Goal: Information Seeking & Learning: Learn about a topic

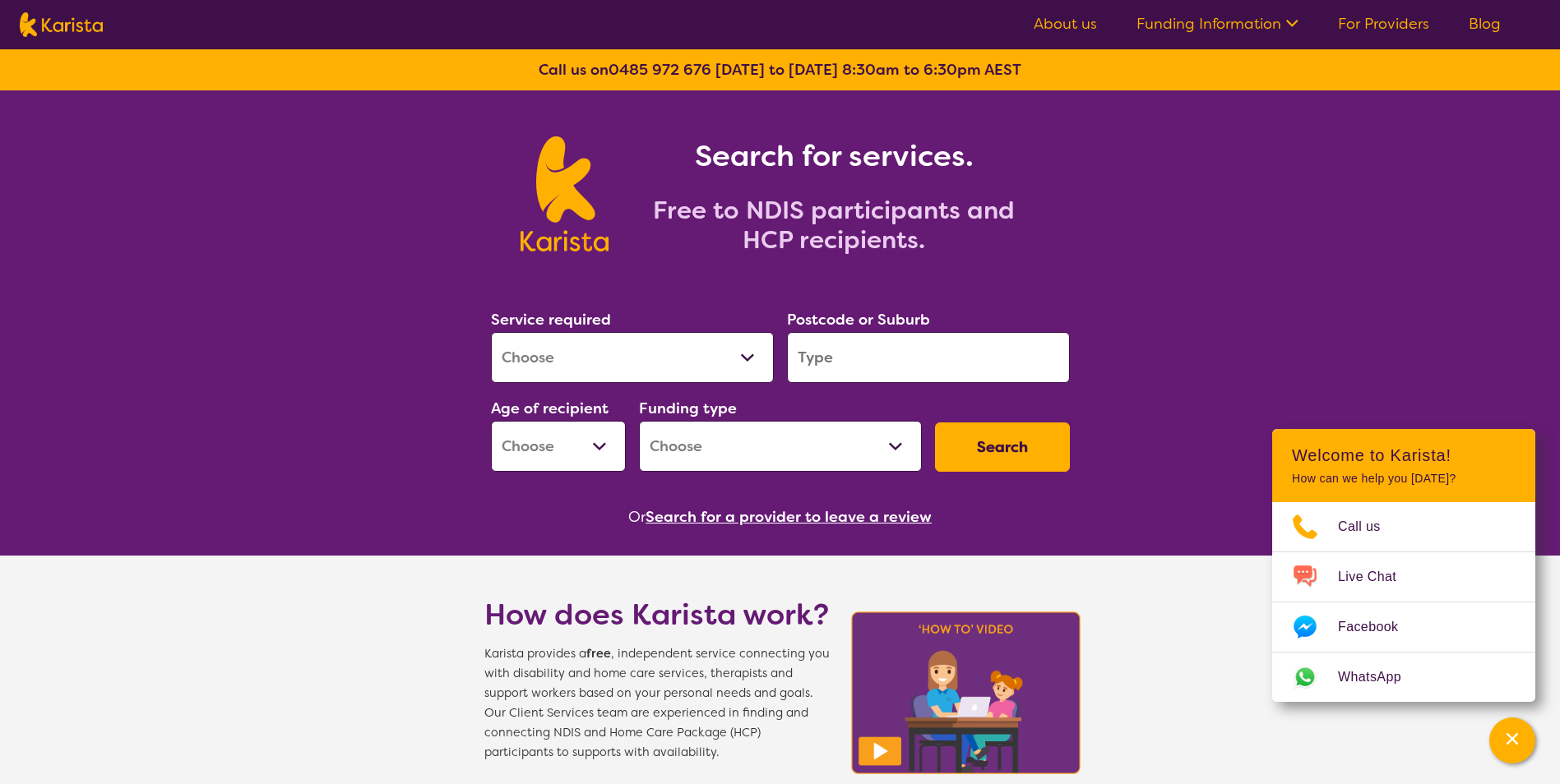
select select "[MEDICAL_DATA]"
click at [491, 332] on select "Allied Health Assistant Assessment (ADHD or Autism) Behaviour support Counselli…" at bounding box center [633, 357] width 283 height 51
click at [848, 349] on input "search" at bounding box center [928, 357] width 283 height 51
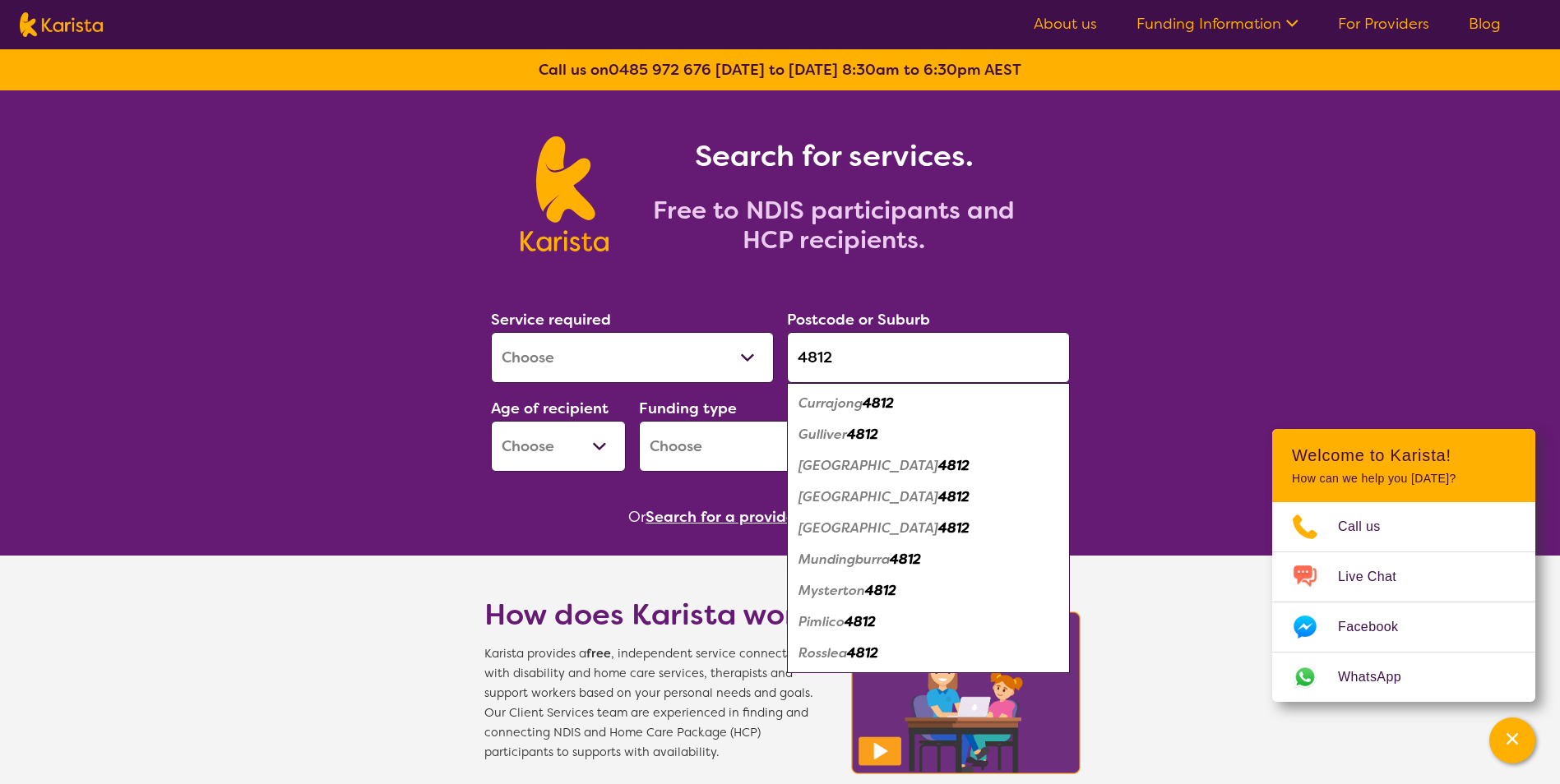
type input "4812"
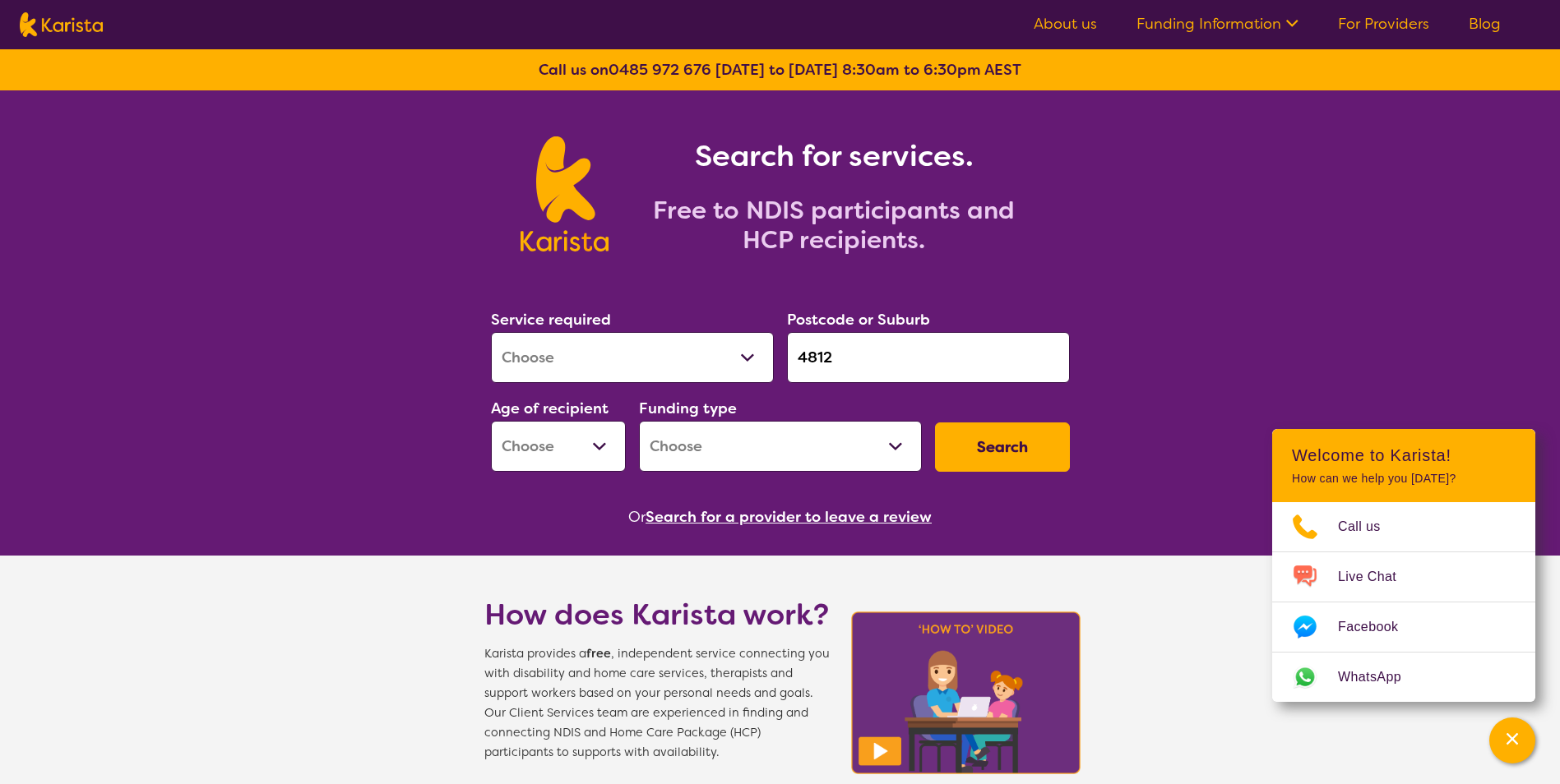
click at [1031, 441] on button "Search" at bounding box center [1003, 447] width 135 height 49
click at [601, 441] on select "Early Childhood - 0 to 9 Child - 10 to 11 Adolescent - 12 to 17 Adult - 18 to 6…" at bounding box center [559, 446] width 135 height 51
select select "AG"
click at [491, 421] on select "Early Childhood - 0 to 9 Child - 10 to 11 Adolescent - 12 to 17 Adult - 18 to 6…" at bounding box center [559, 446] width 135 height 51
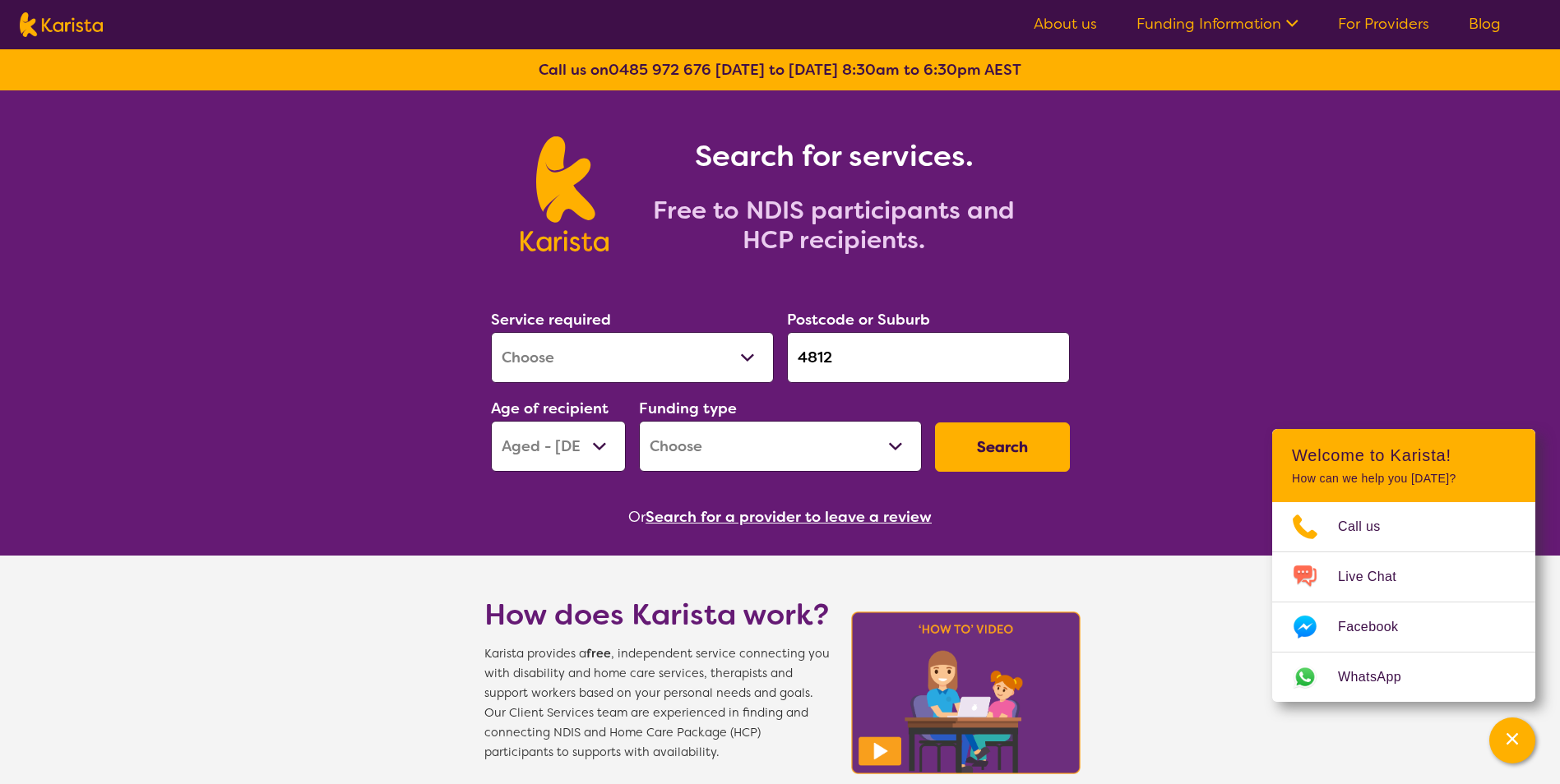
click at [853, 428] on select "Home Care Package (HCP) National Disability Insurance Scheme (NDIS) I don't know" at bounding box center [780, 446] width 283 height 51
click at [968, 440] on button "Search" at bounding box center [1003, 447] width 135 height 49
drag, startPoint x: 801, startPoint y: 443, endPoint x: 798, endPoint y: 470, distance: 27.2
click at [801, 443] on select "Home Care Package (HCP) National Disability Insurance Scheme (NDIS) I don't know" at bounding box center [780, 446] width 283 height 51
select select "NDIS"
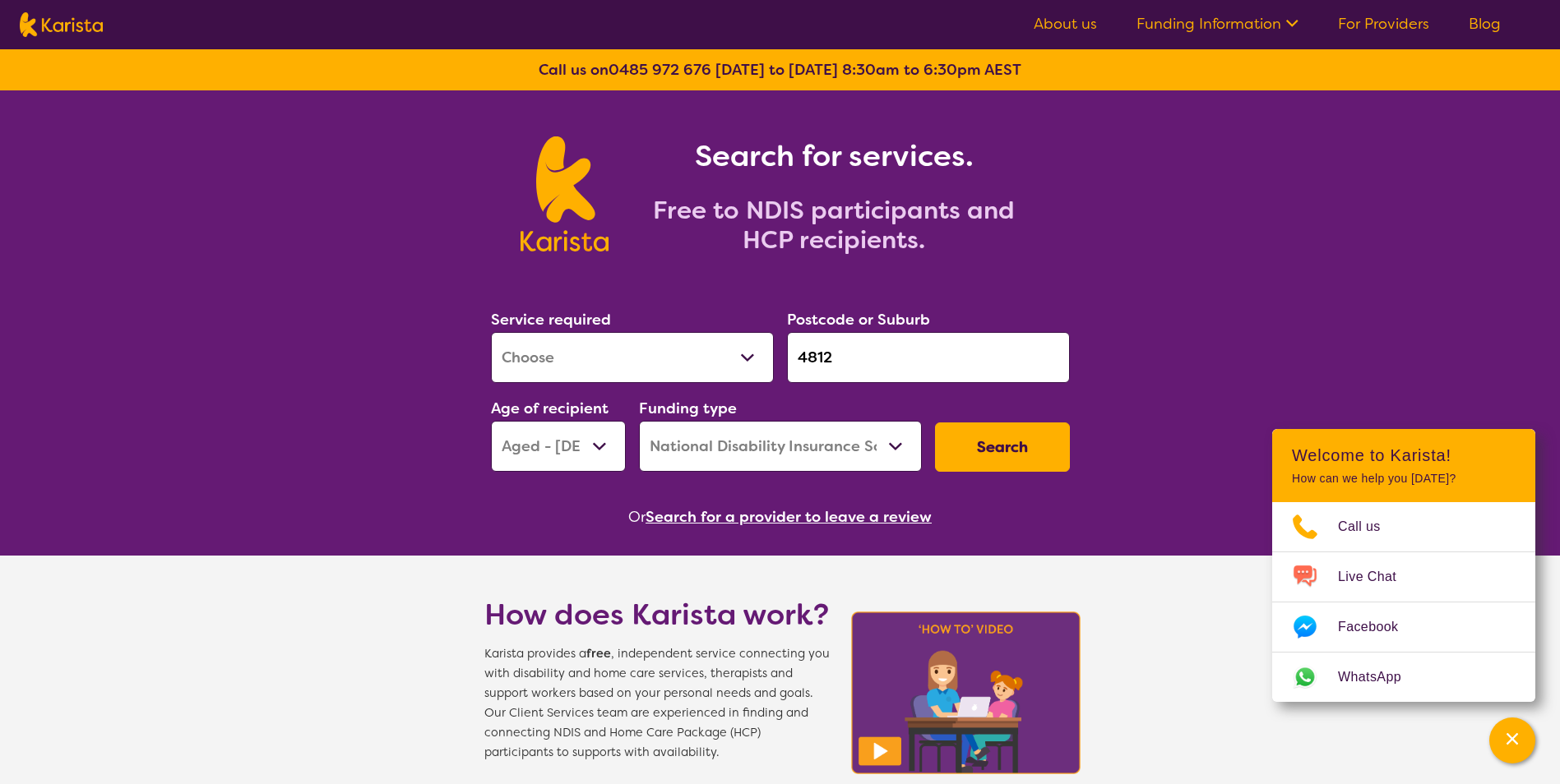
click at [639, 421] on select "Home Care Package (HCP) National Disability Insurance Scheme (NDIS) I don't know" at bounding box center [780, 446] width 283 height 51
click at [1025, 441] on button "Search" at bounding box center [1003, 447] width 135 height 49
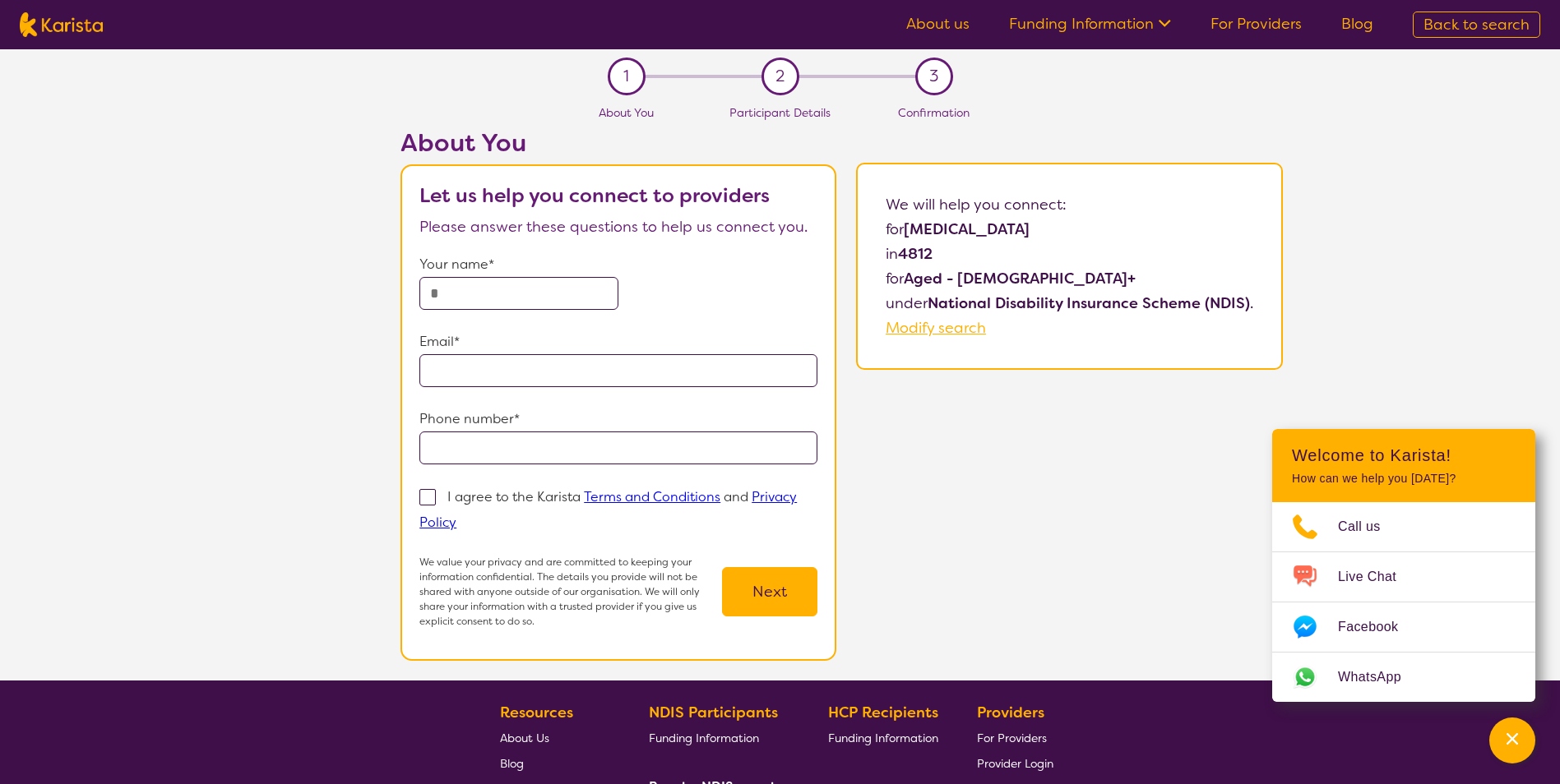
click at [942, 19] on link "About us" at bounding box center [937, 24] width 63 height 20
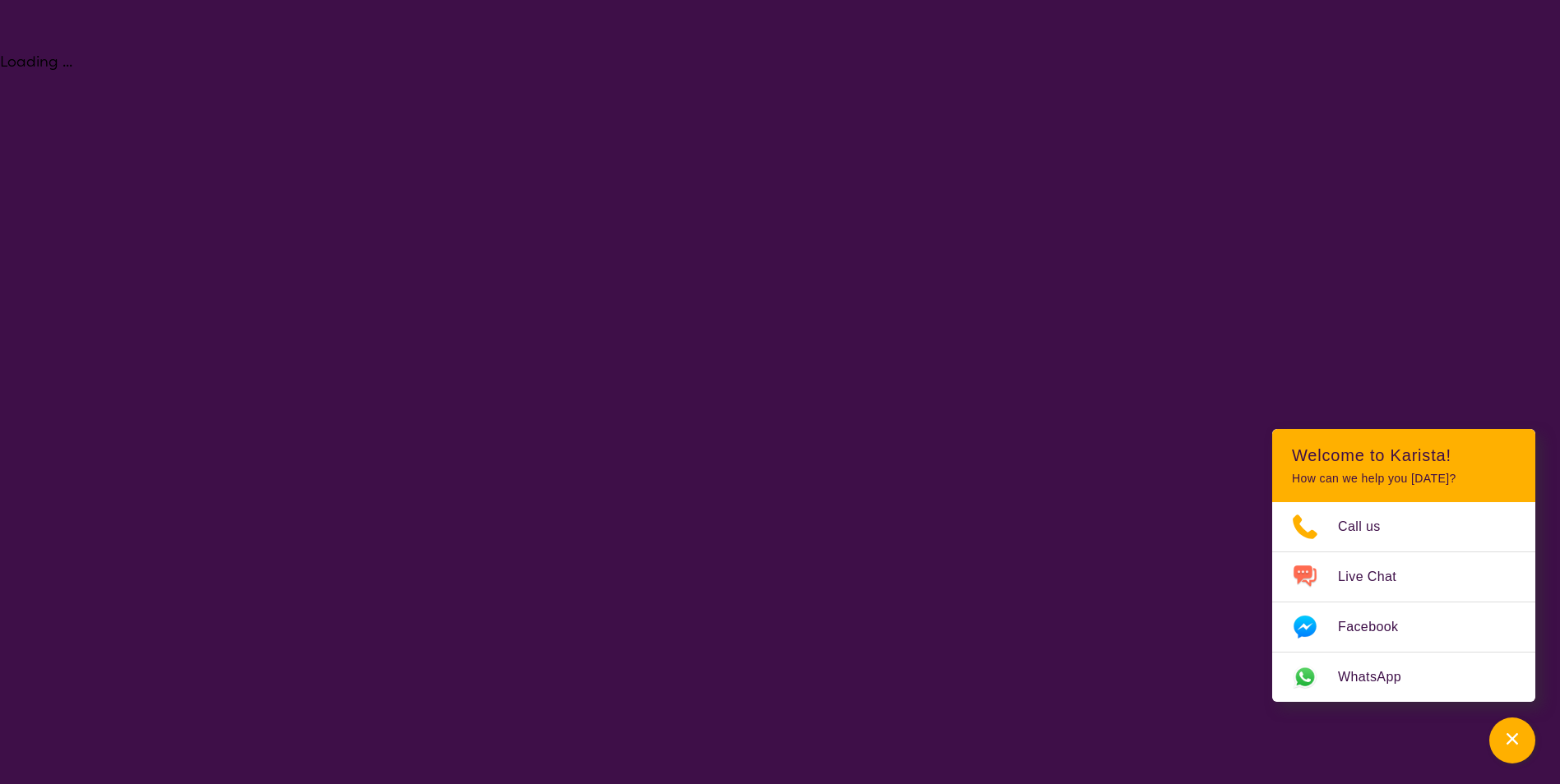
select select "[MEDICAL_DATA]"
select select "AG"
select select "NDIS"
select select "[MEDICAL_DATA]"
select select "AG"
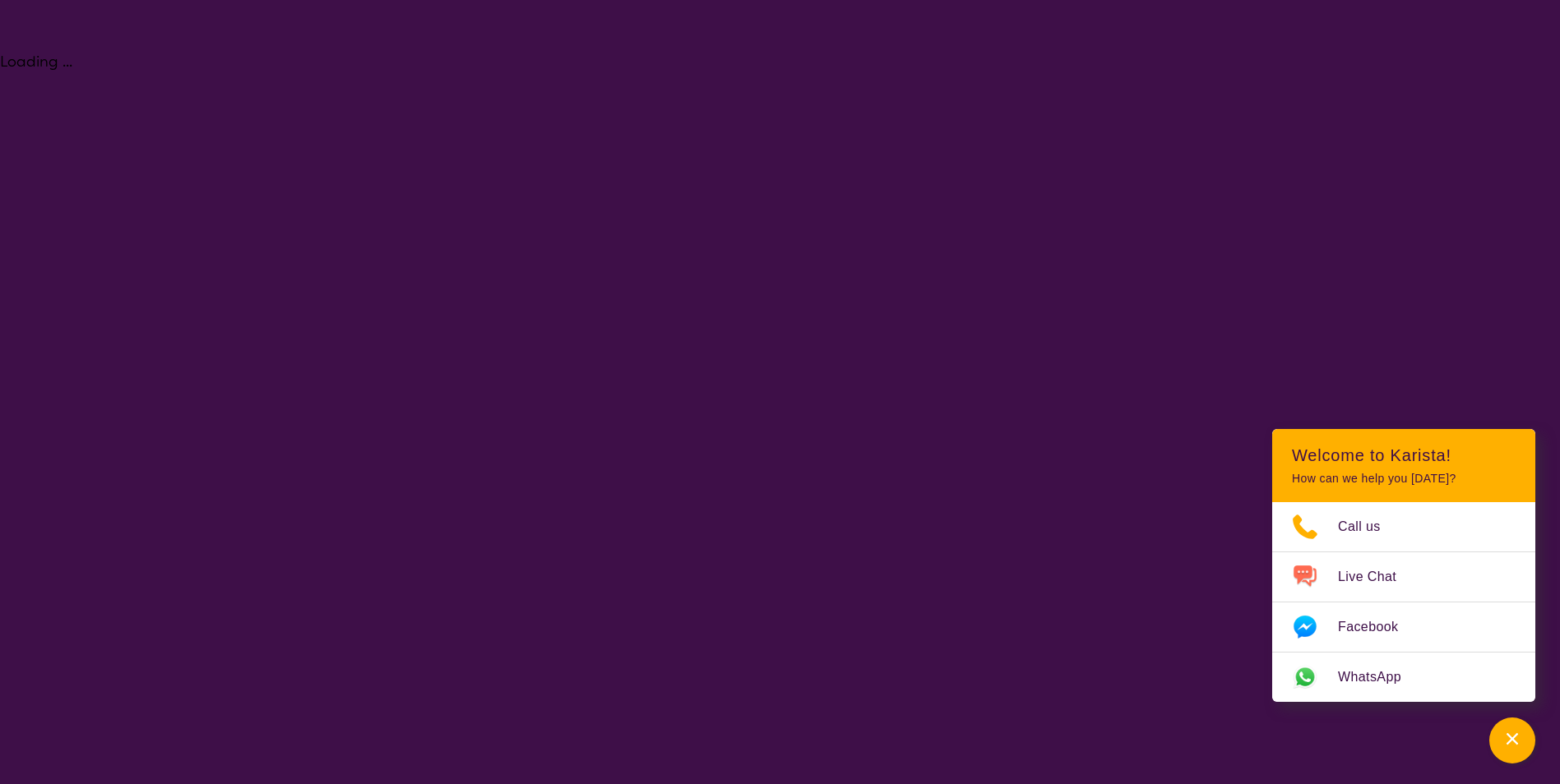
select select "NDIS"
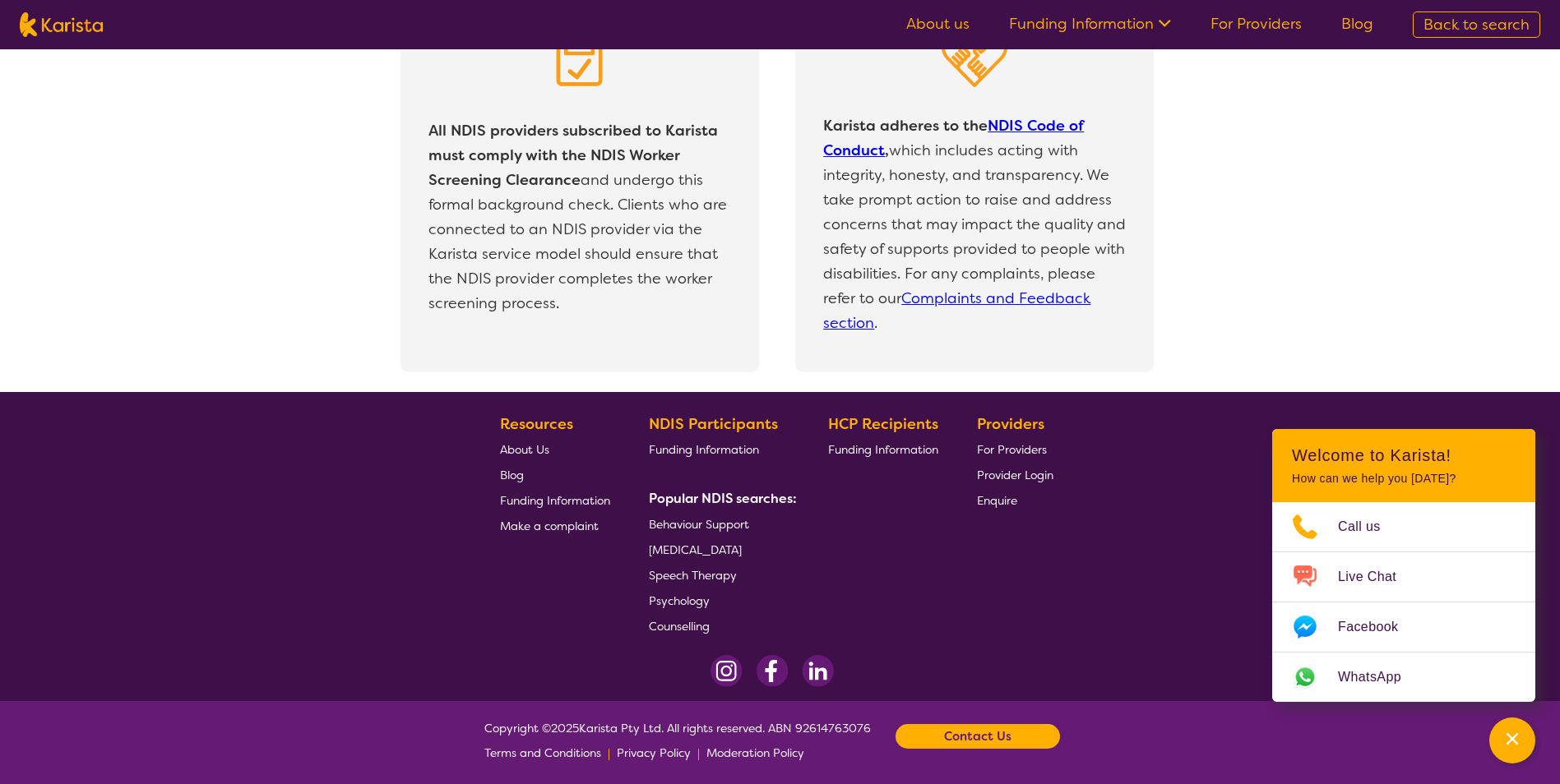
scroll to position [3475, 0]
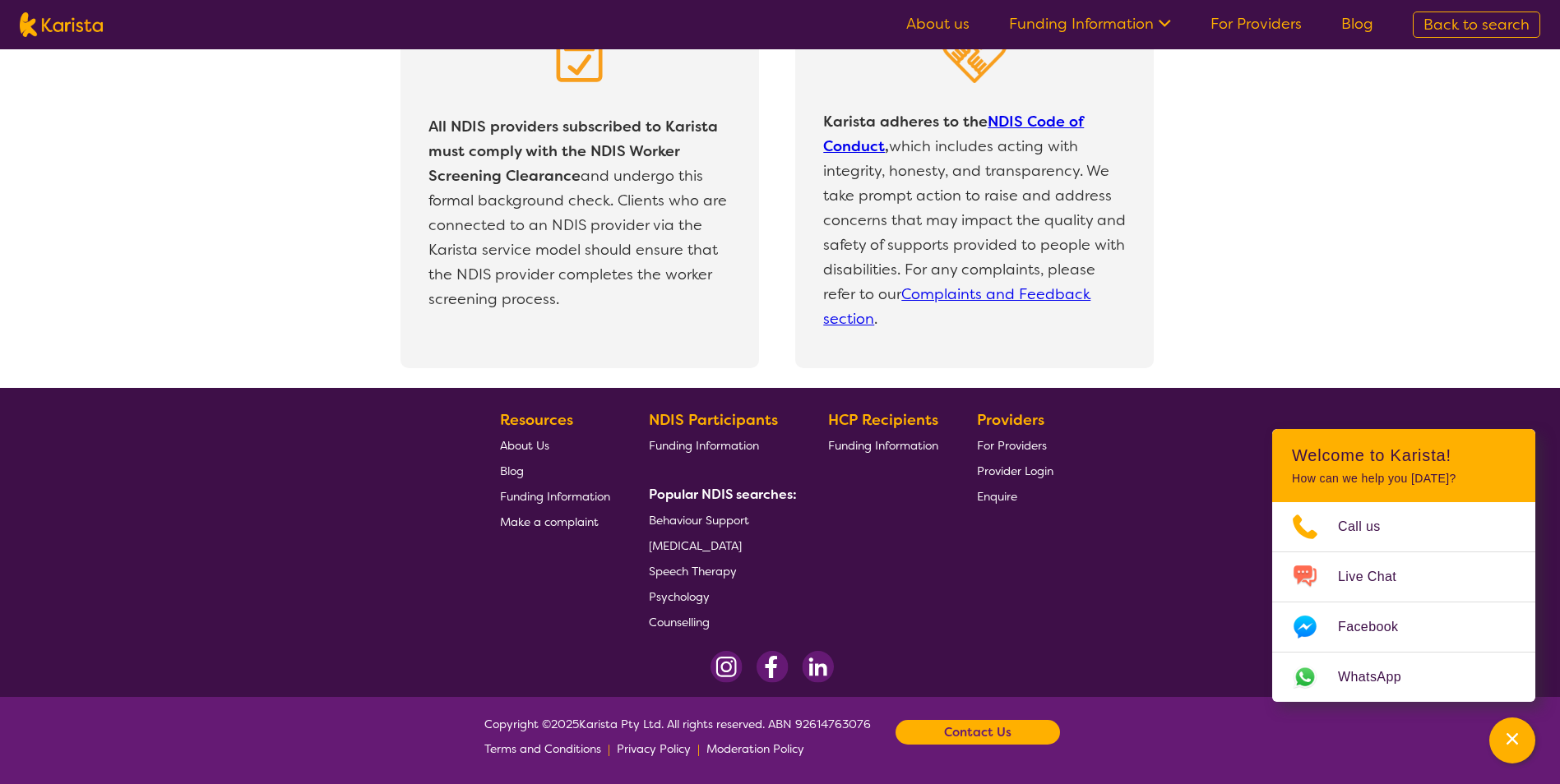
click at [729, 547] on span "[MEDICAL_DATA]" at bounding box center [695, 546] width 93 height 15
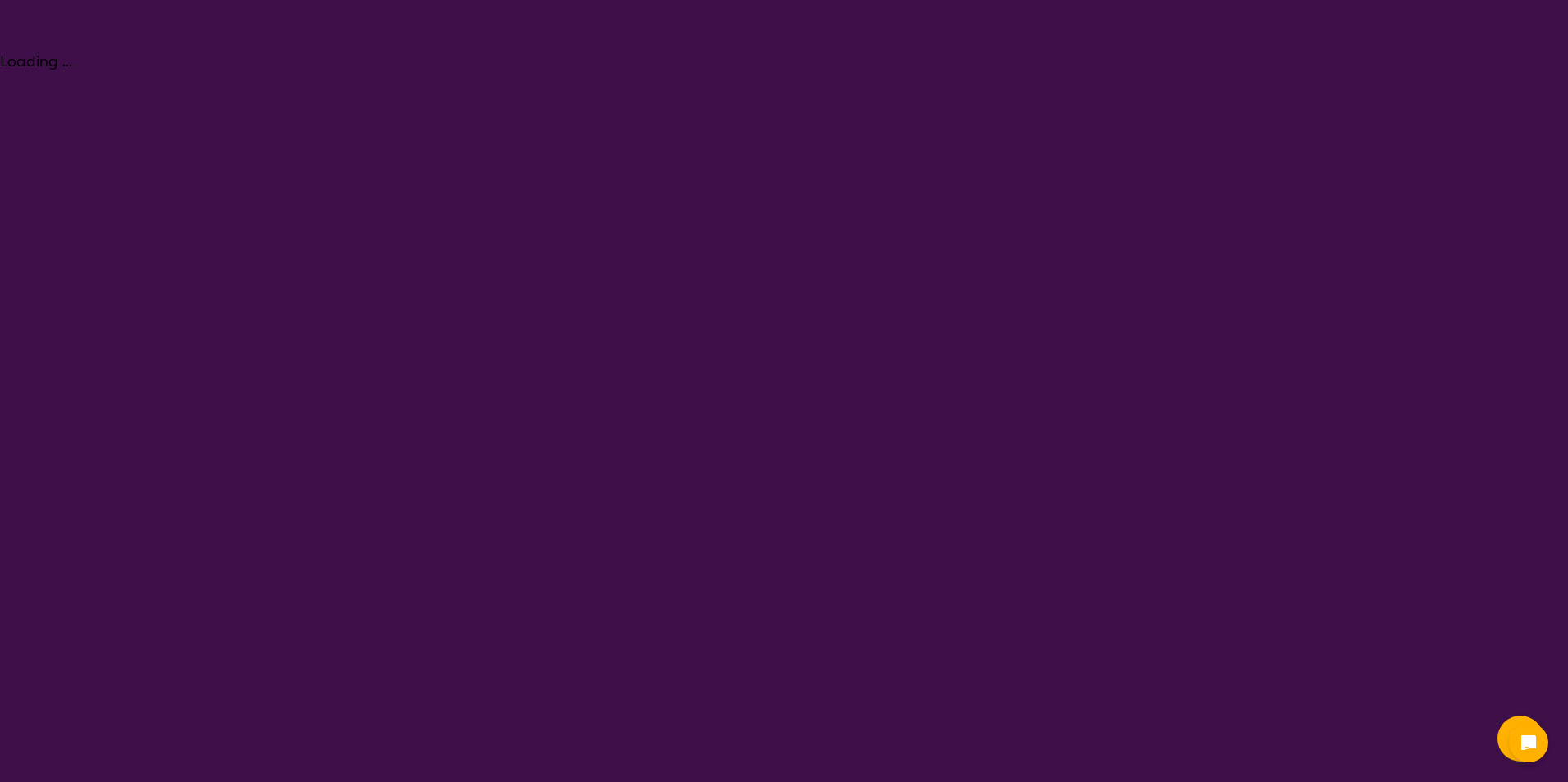
select select "[MEDICAL_DATA]"
select select "AG"
select select "NDIS"
select select "[MEDICAL_DATA]"
select select "AG"
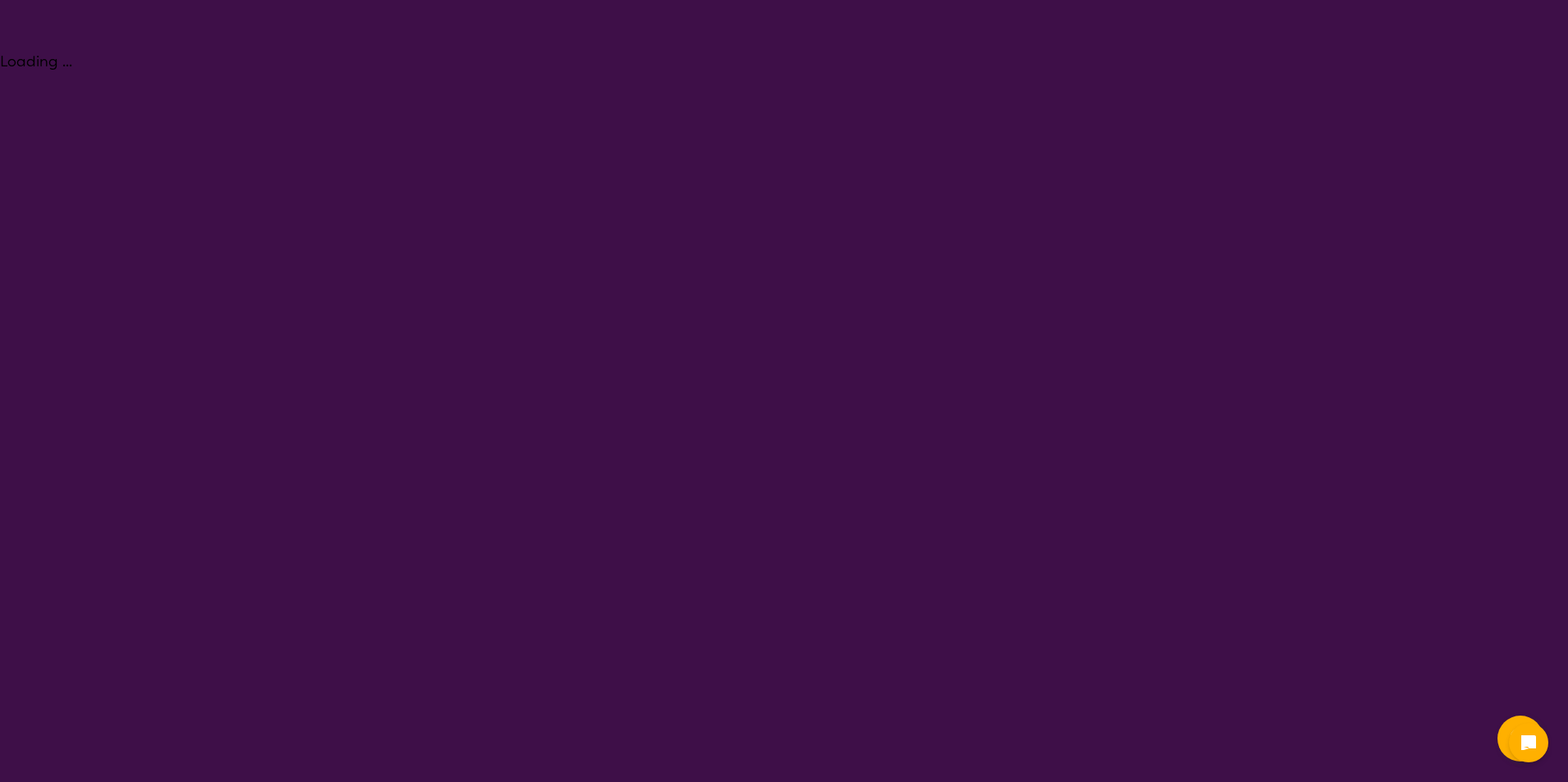
select select "NDIS"
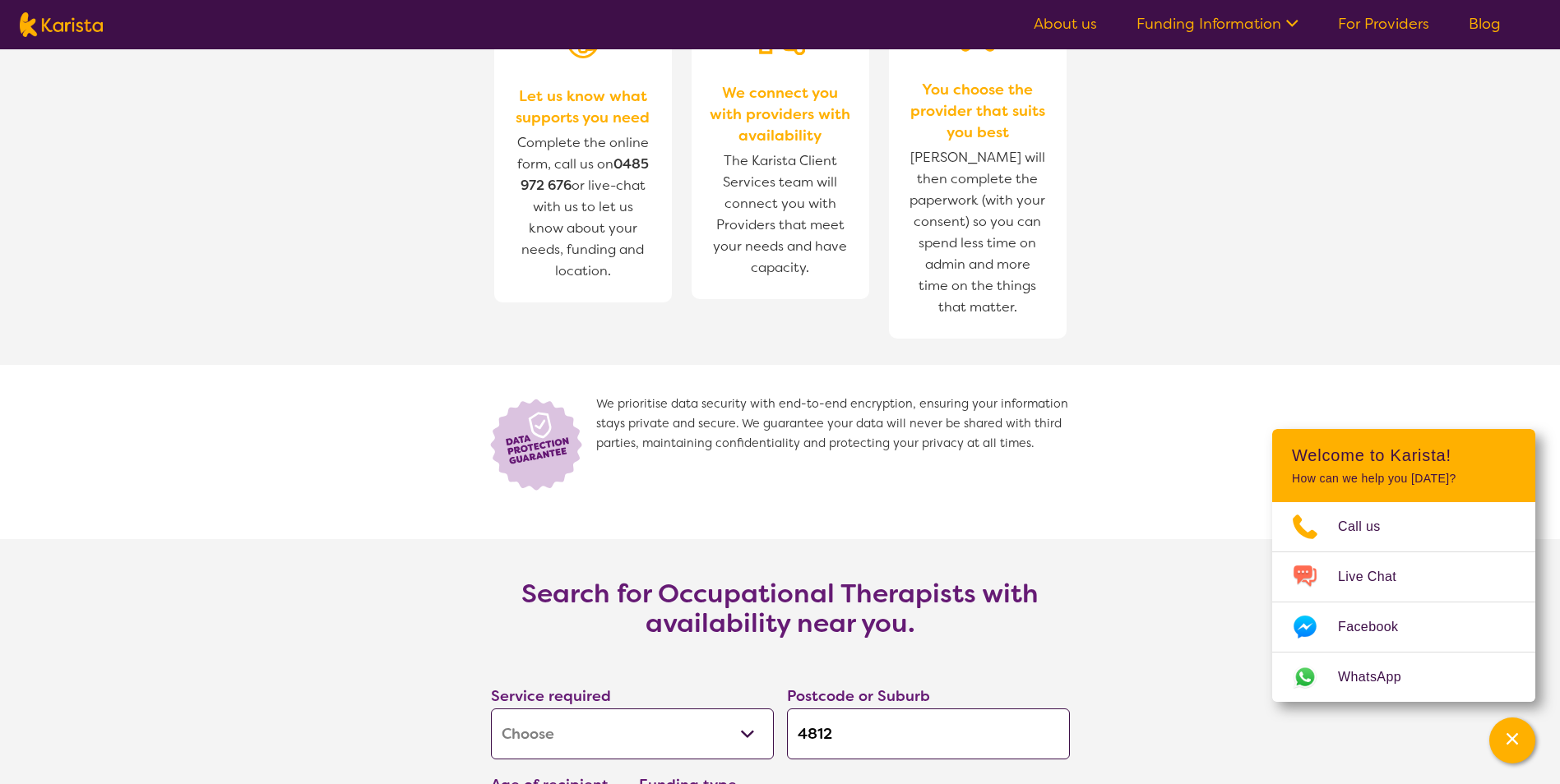
scroll to position [2138, 0]
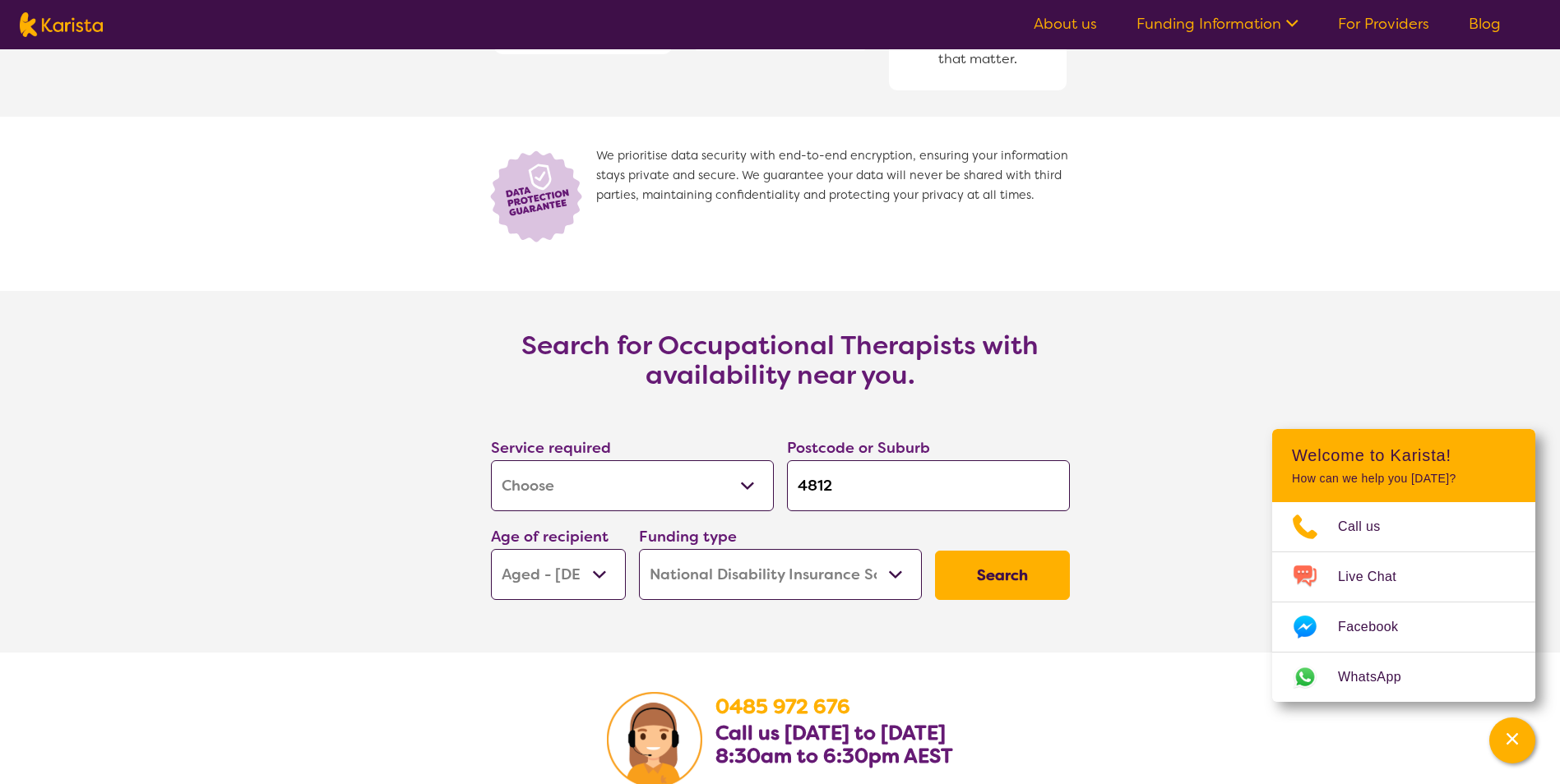
click at [986, 569] on button "Search" at bounding box center [1003, 575] width 135 height 49
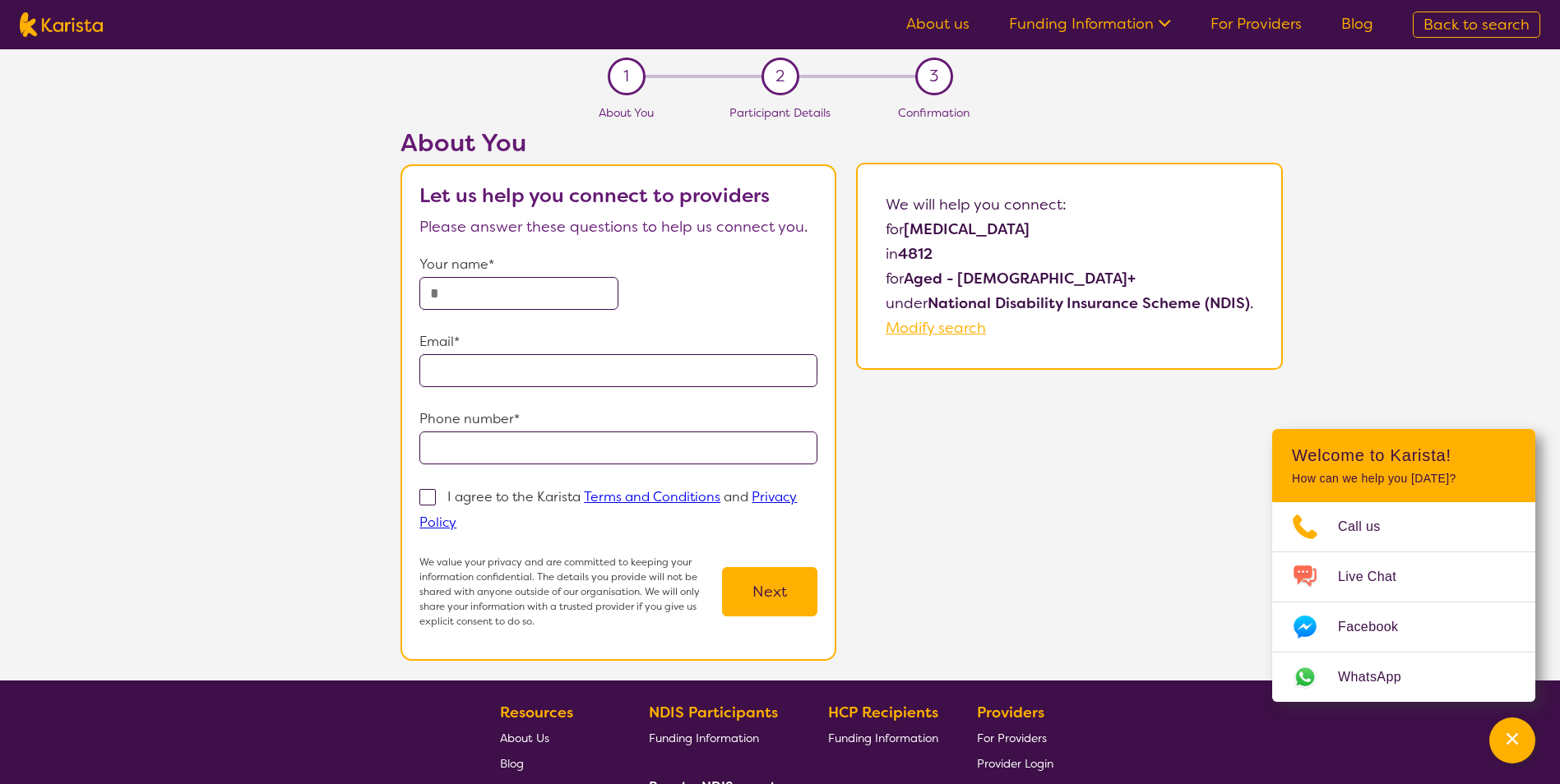
select select "[MEDICAL_DATA]"
select select "AG"
select select "NDIS"
select select "[MEDICAL_DATA]"
select select "AG"
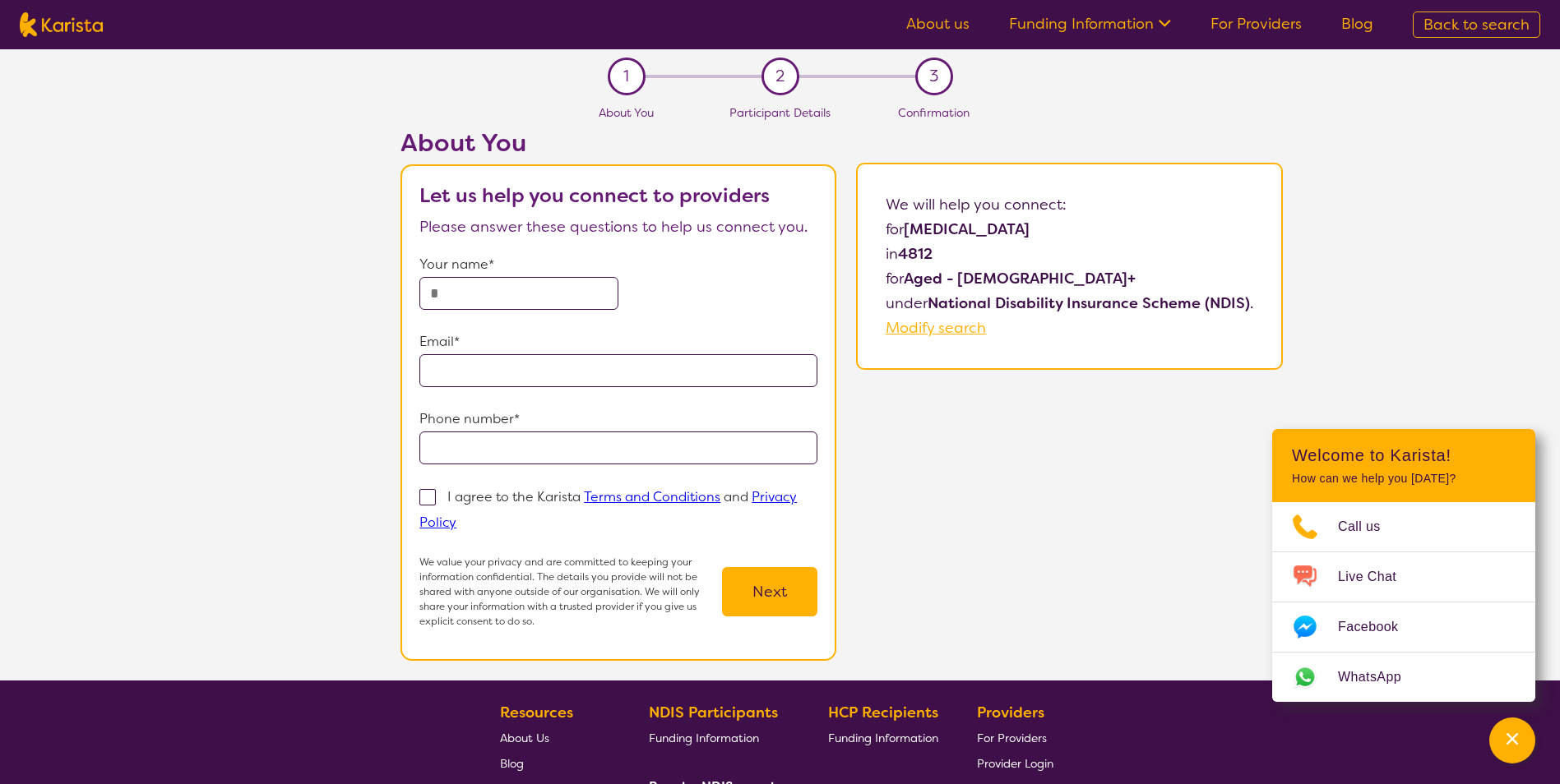
select select "NDIS"
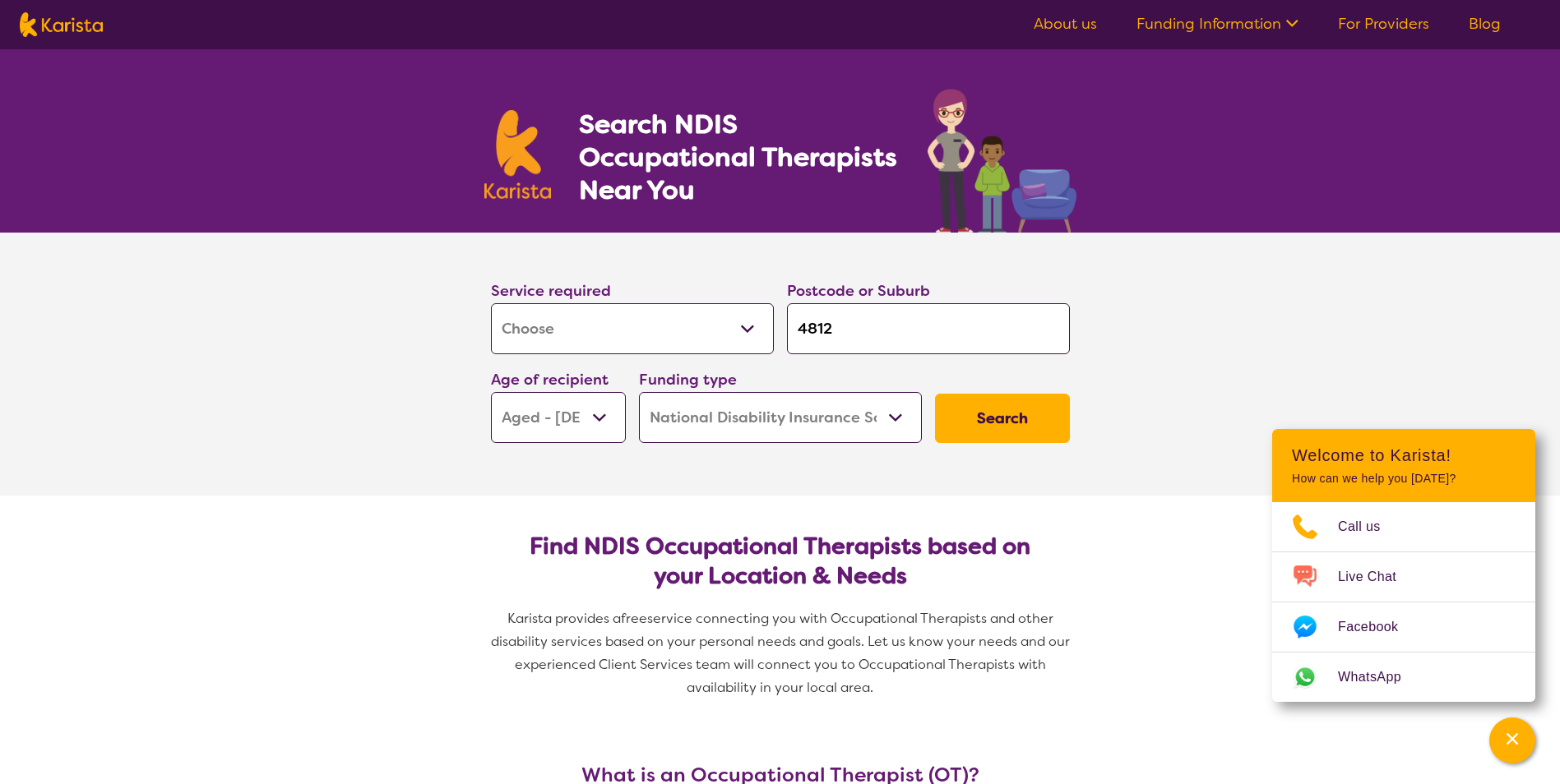
scroll to position [2138, 0]
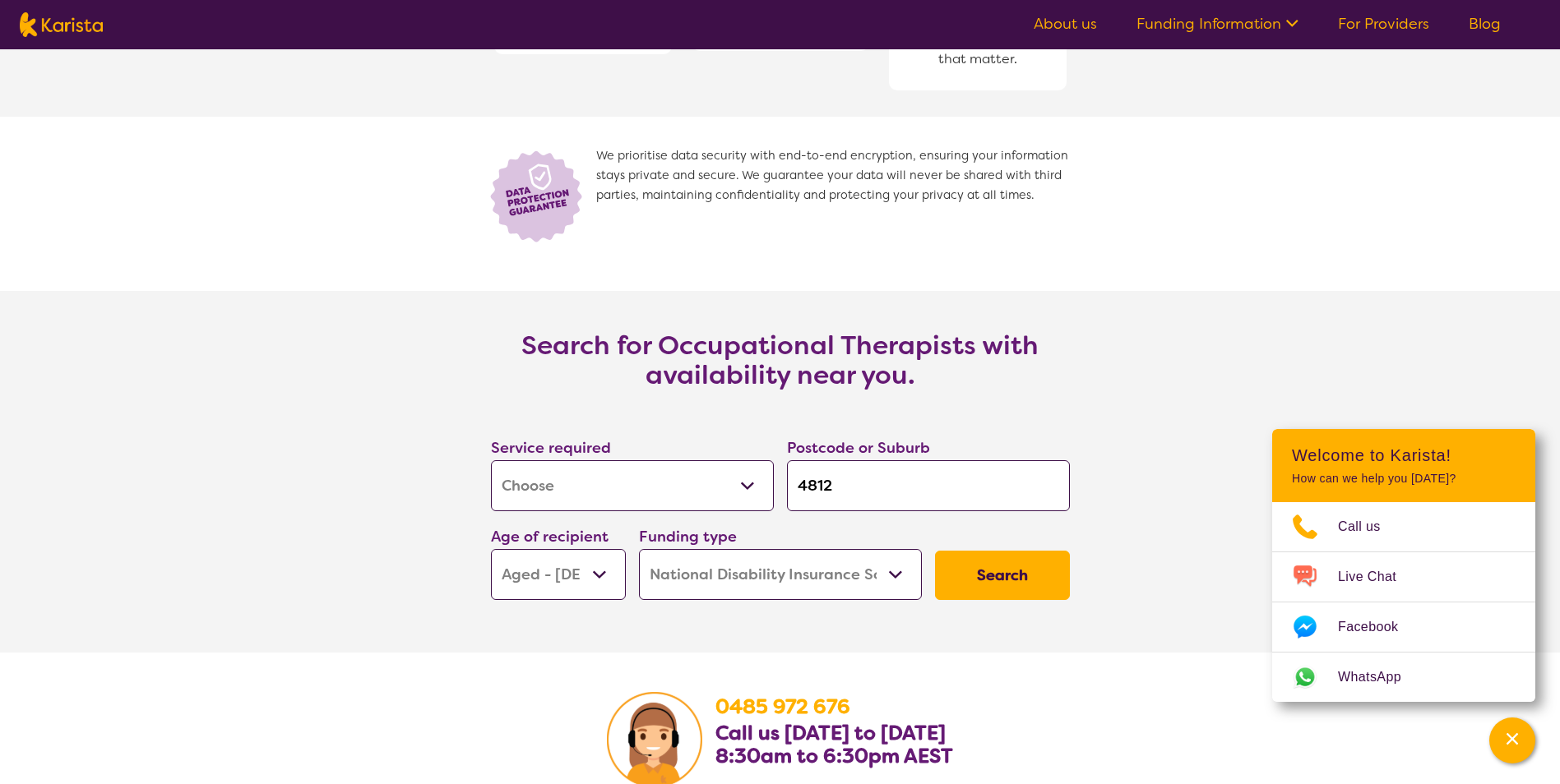
click at [589, 567] on select "Early Childhood - 0 to 9 Child - 10 to 11 Adolescent - 12 to 17 Adult - 18 to 6…" at bounding box center [559, 574] width 135 height 51
select select "CH"
click at [491, 549] on select "Early Childhood - 0 to 9 Child - 10 to 11 Adolescent - 12 to 17 Adult - 18 to 6…" at bounding box center [559, 574] width 135 height 51
select select "CH"
click at [973, 567] on button "Search" at bounding box center [1003, 575] width 135 height 49
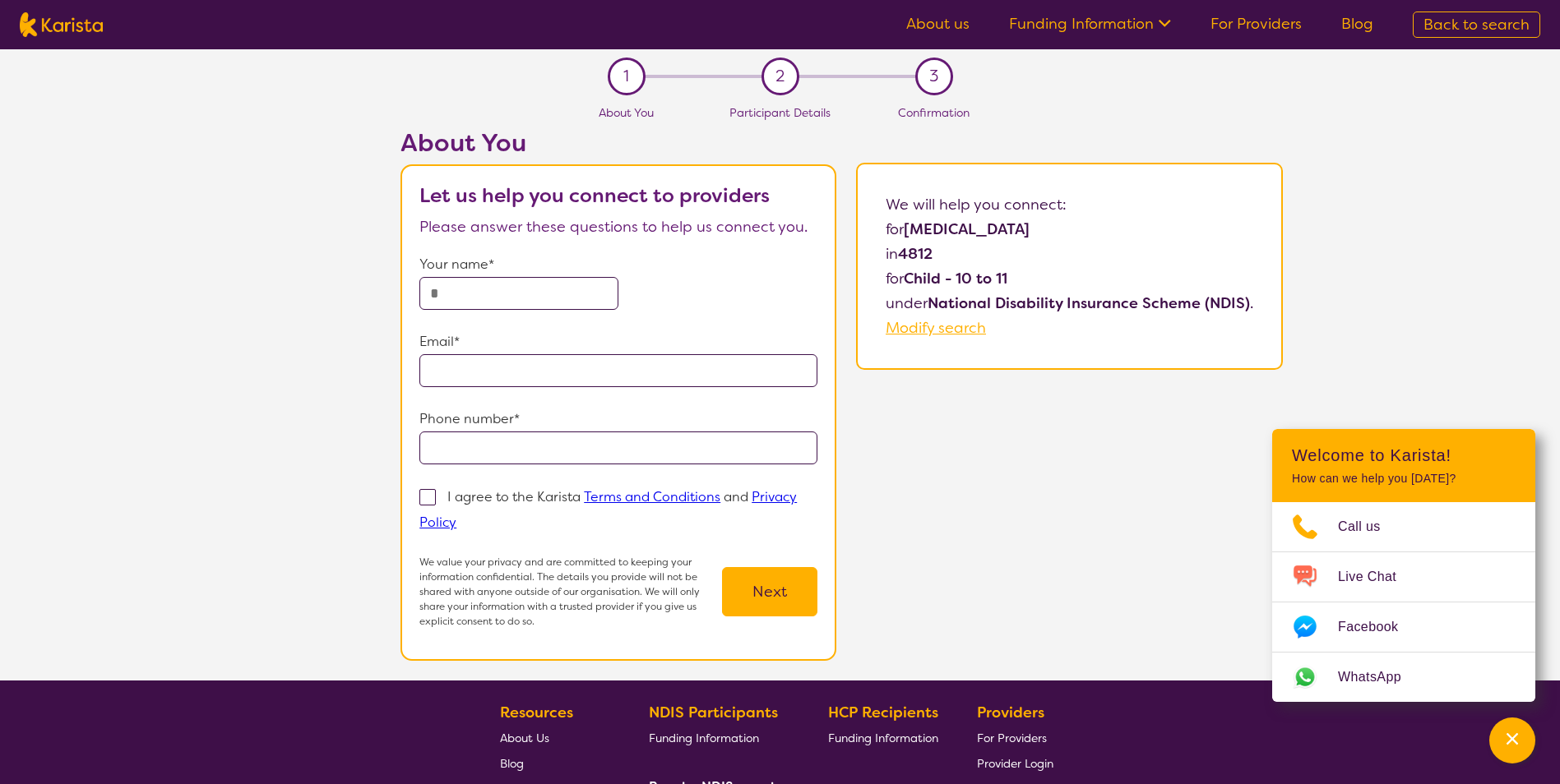
click at [1103, 14] on link "Funding Information" at bounding box center [1090, 24] width 162 height 20
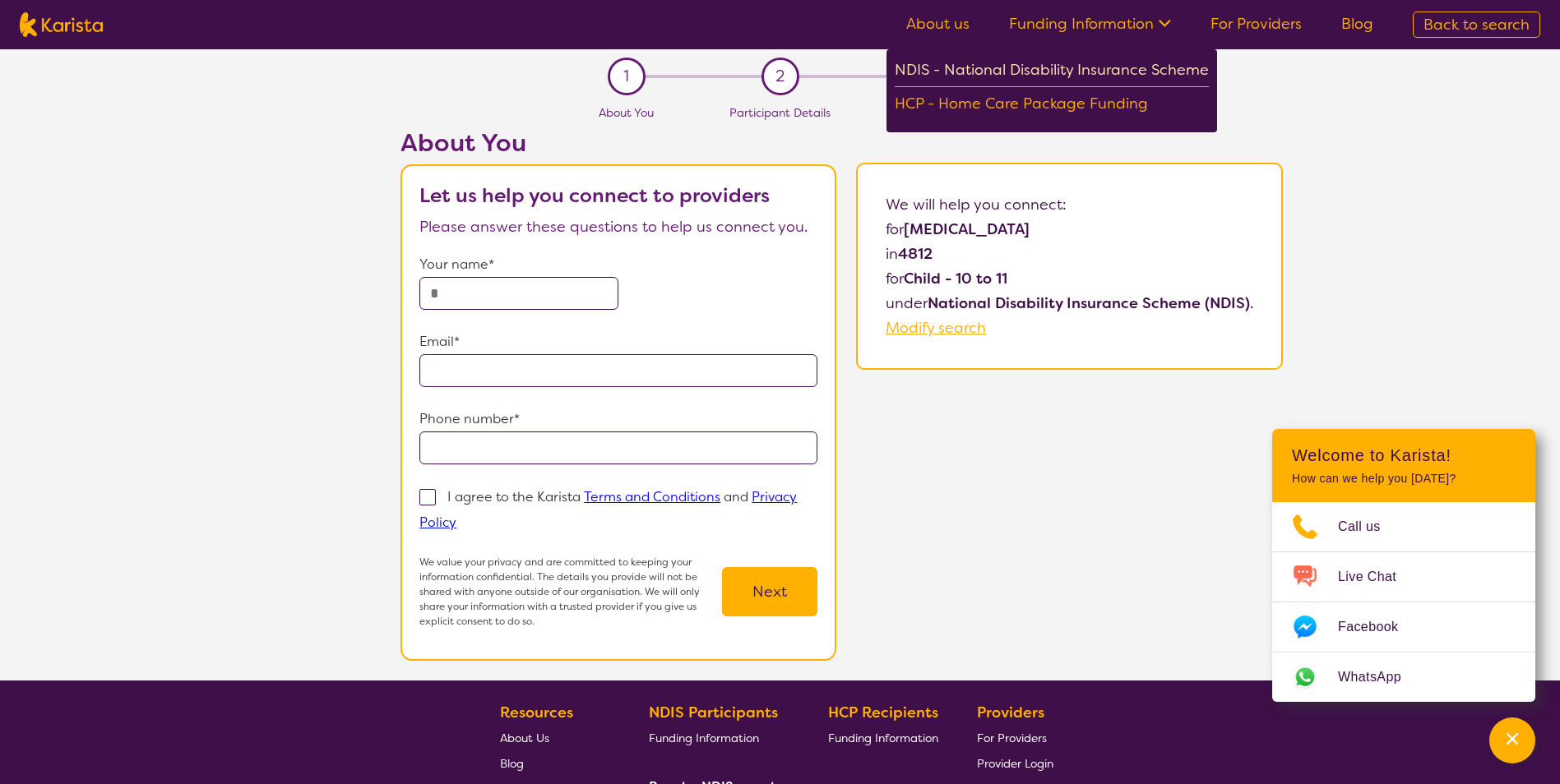
click at [1078, 61] on div "NDIS - National Disability Insurance Scheme" at bounding box center [1051, 72] width 314 height 29
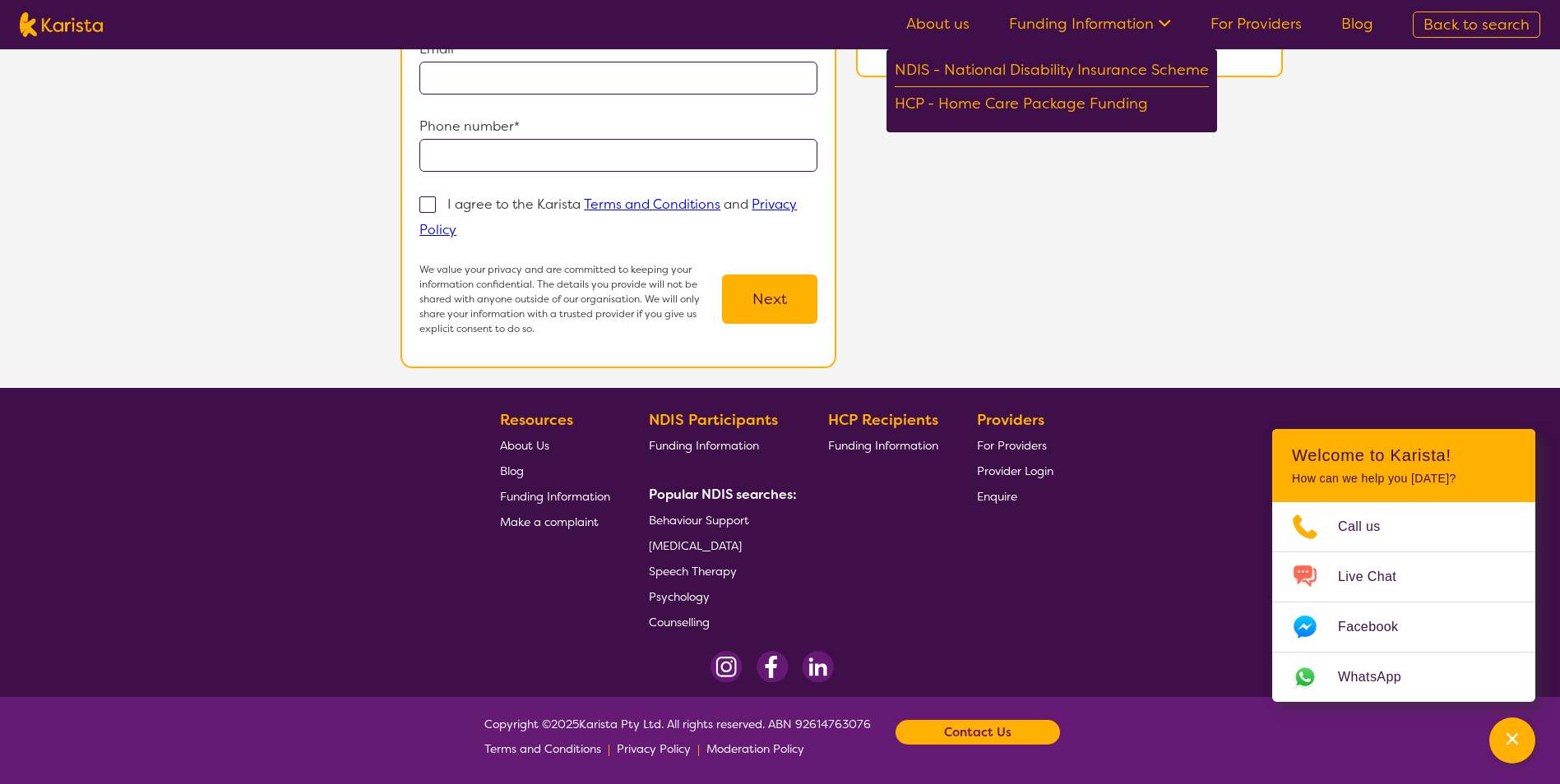
select select "[MEDICAL_DATA]"
select select "CH"
select select "NDIS"
select select "[MEDICAL_DATA]"
select select "CH"
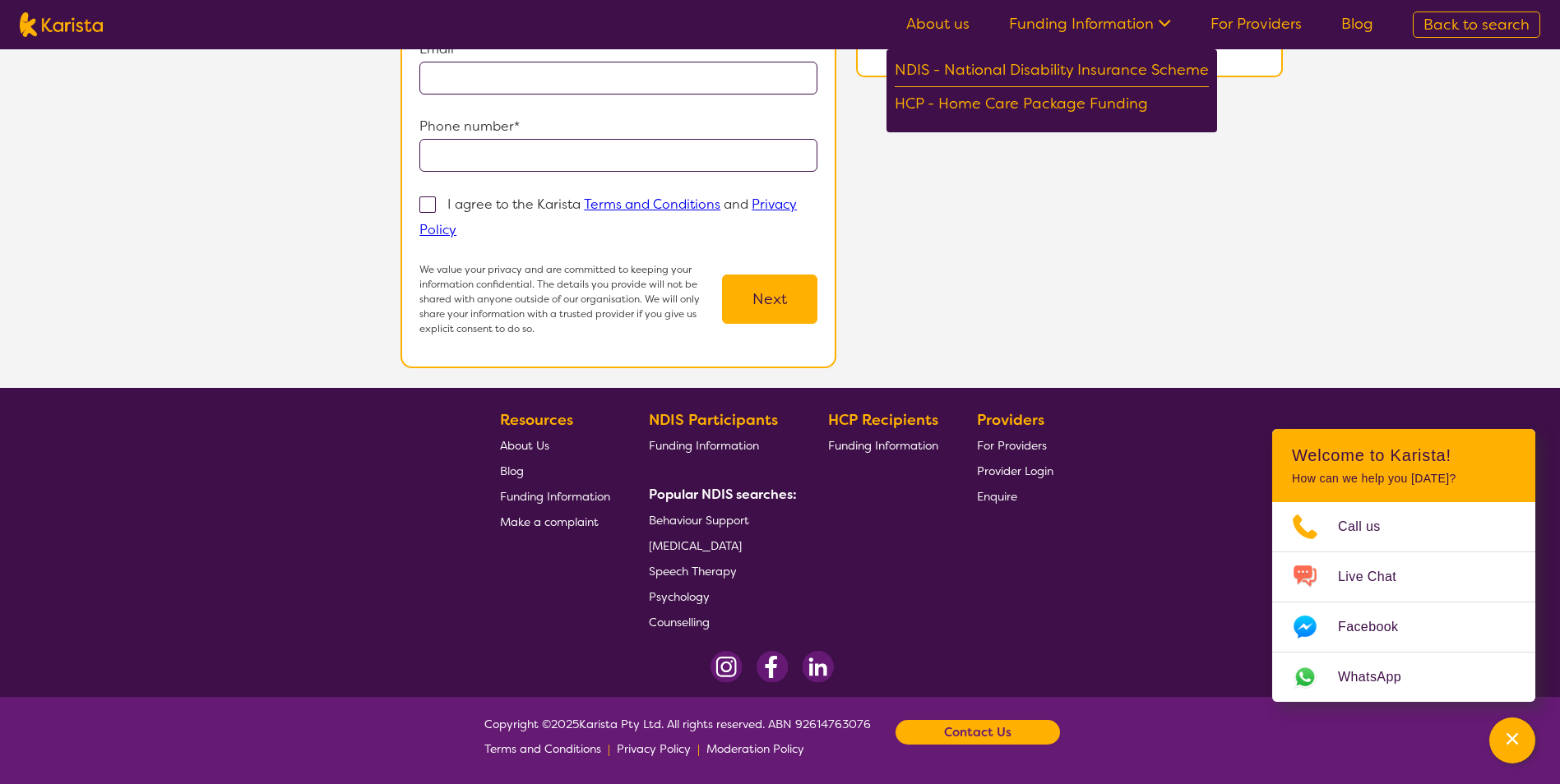
select select "NDIS"
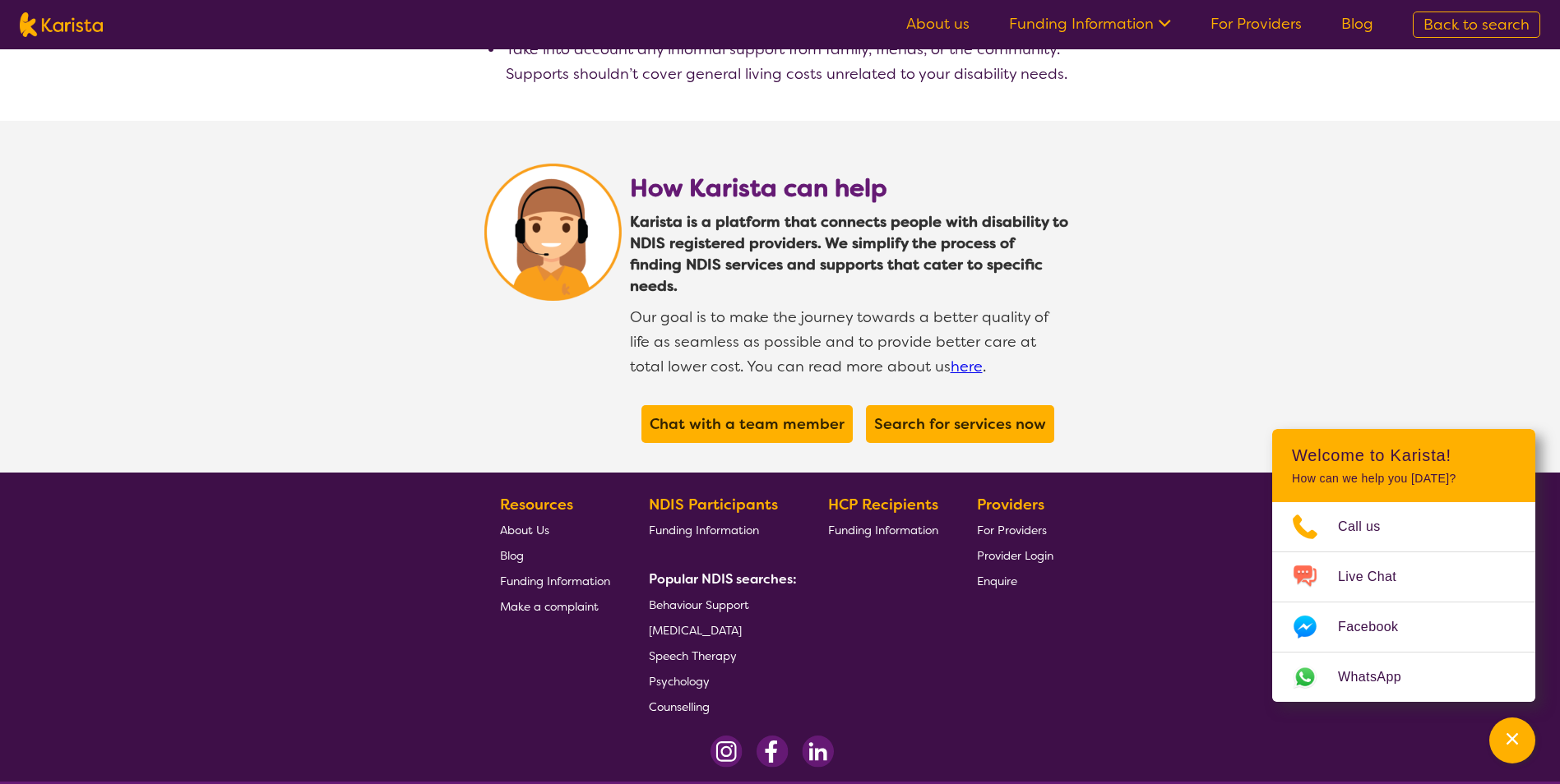
scroll to position [3006, 0]
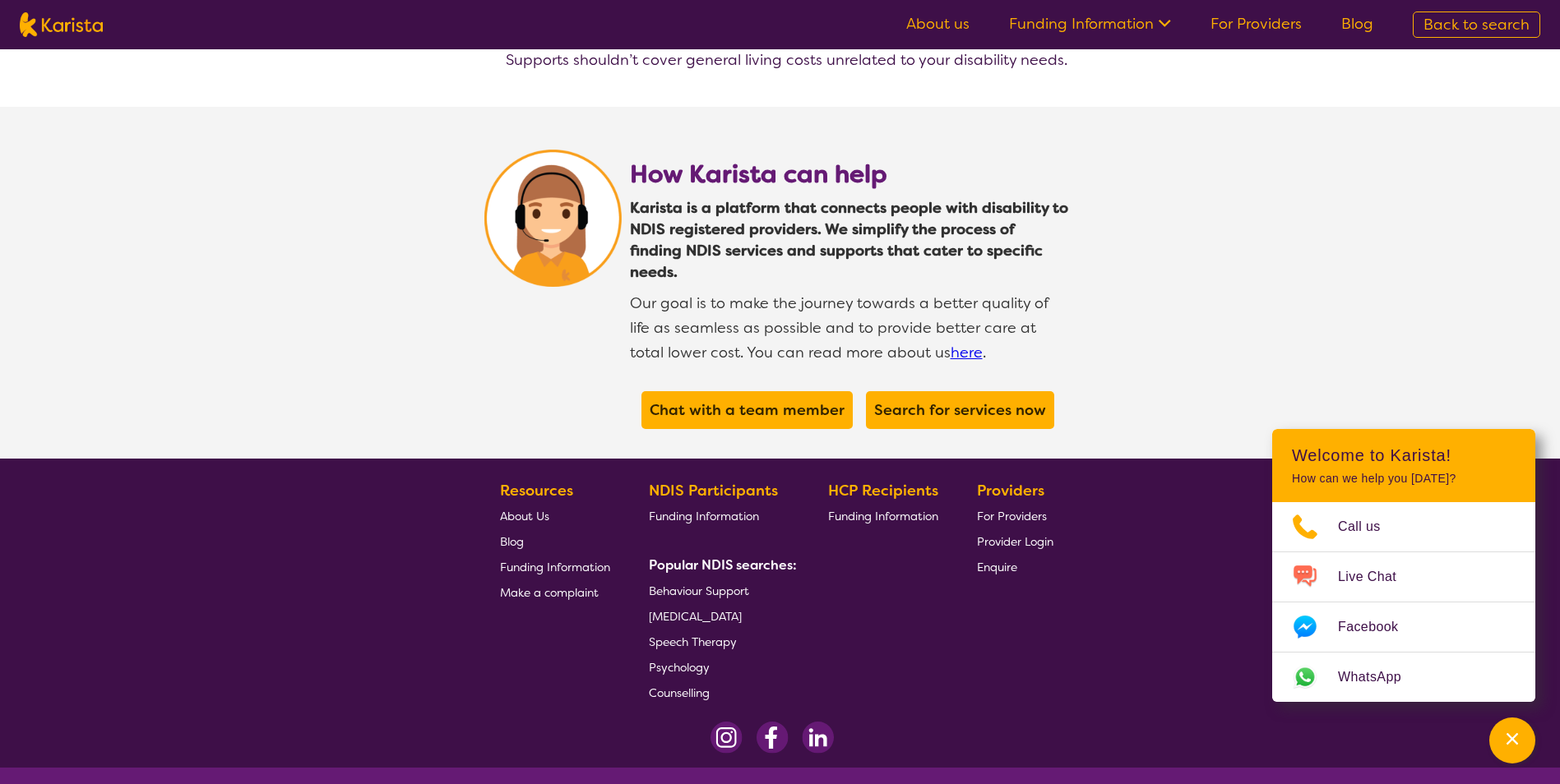
click at [1014, 509] on span "For Providers" at bounding box center [1012, 516] width 70 height 15
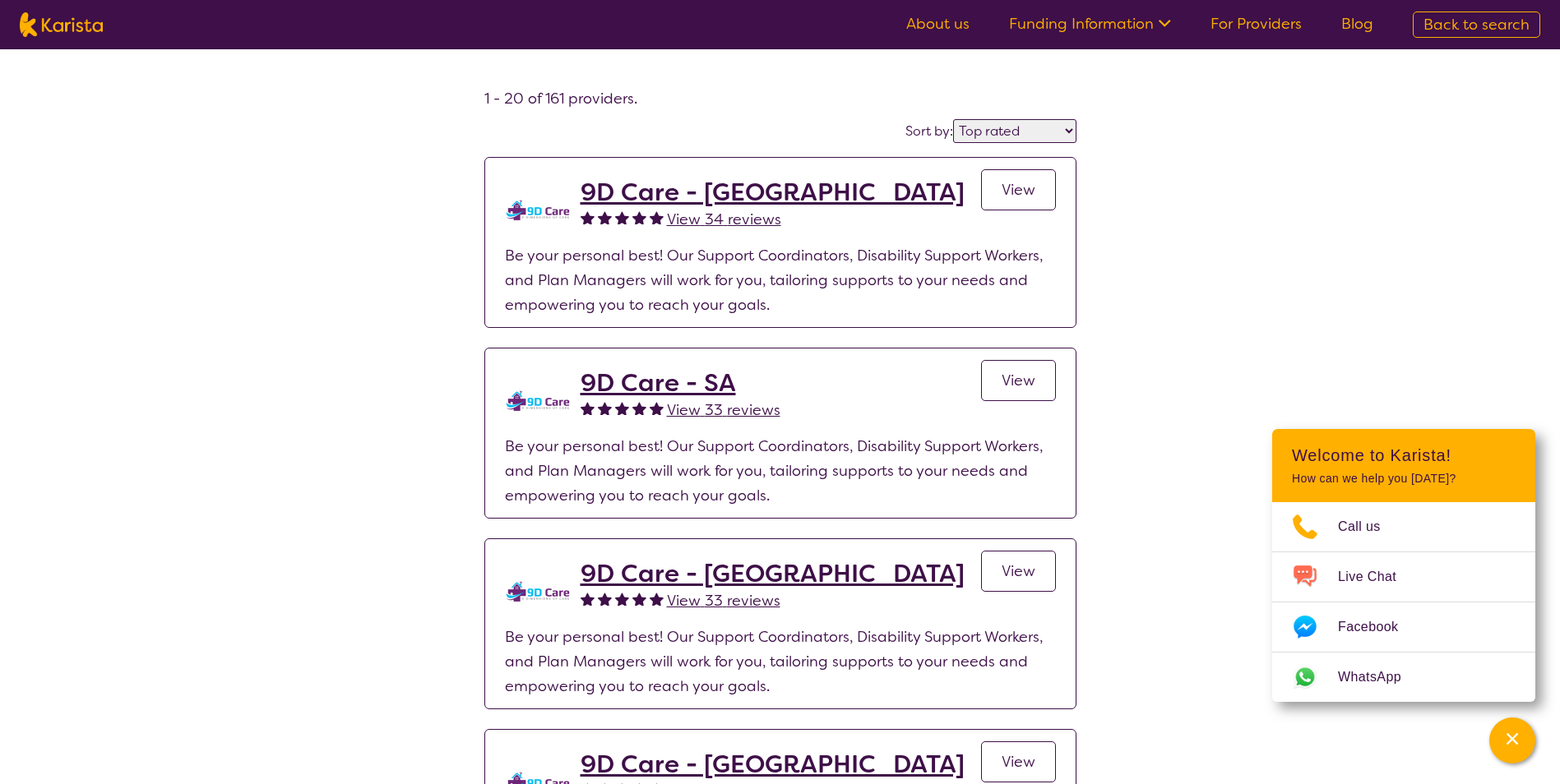
click at [1041, 131] on select "Highly reviewed Top rated" at bounding box center [1014, 131] width 124 height 24
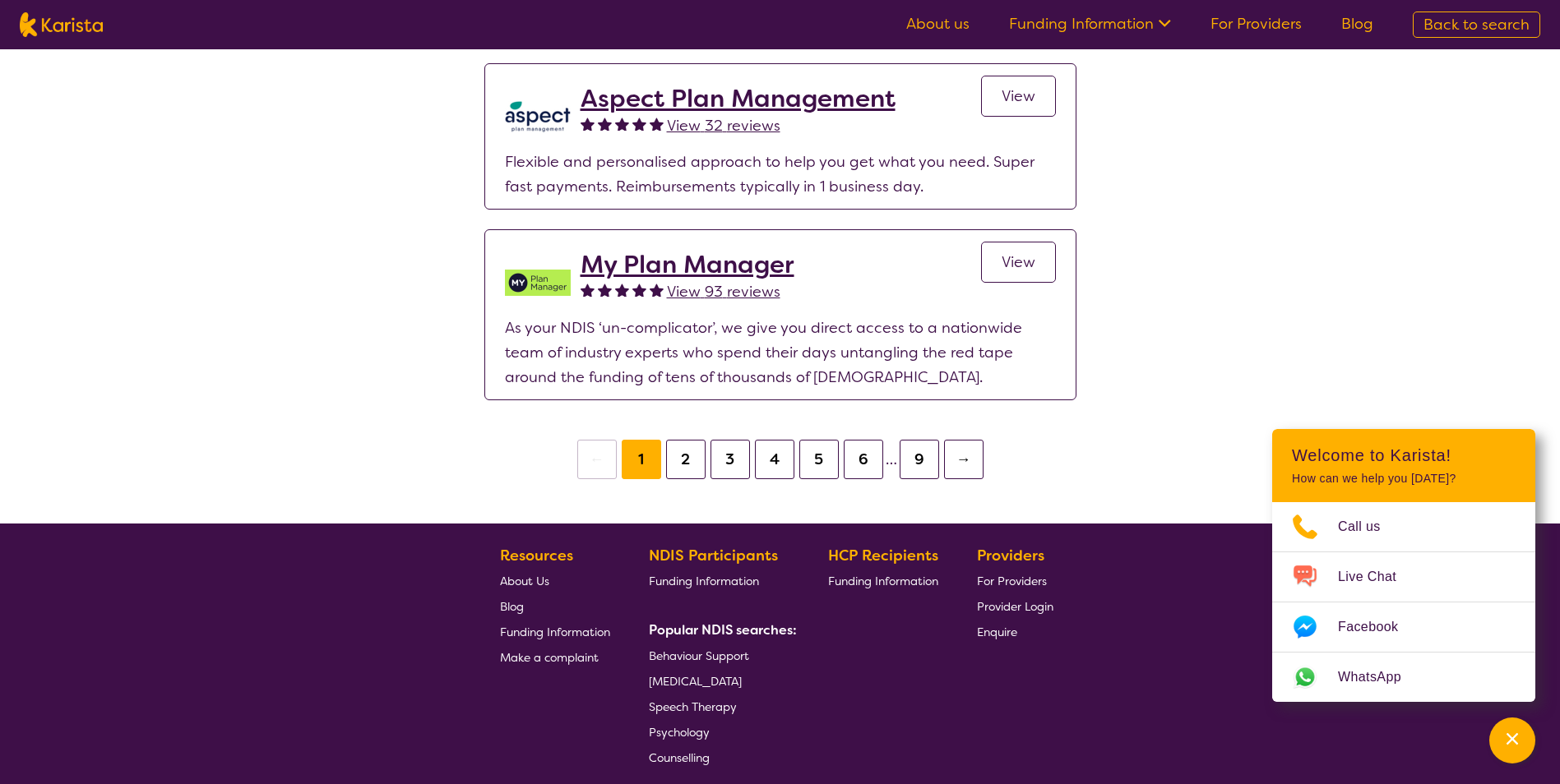
scroll to position [3622, 0]
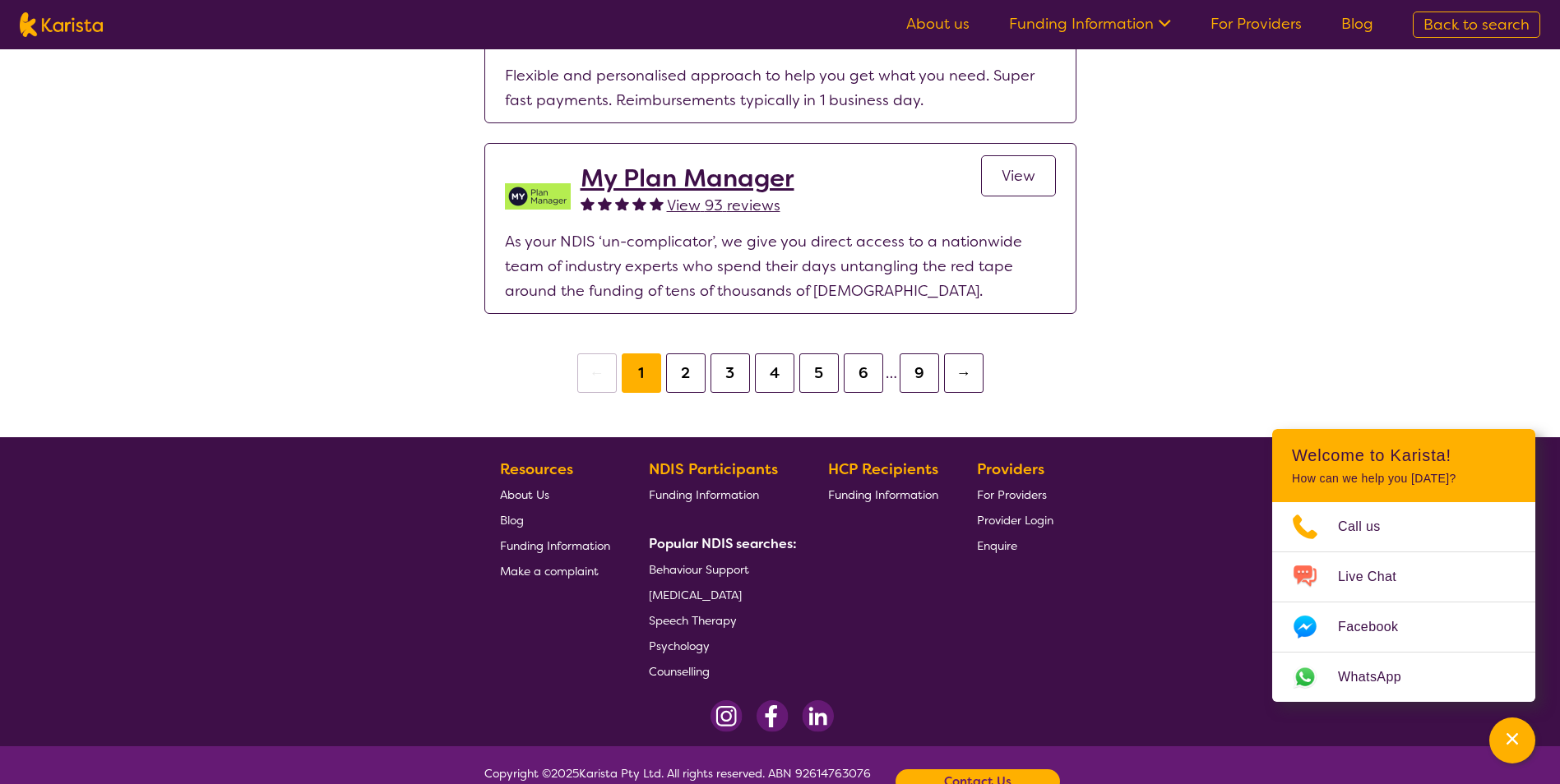
click at [682, 353] on button "2" at bounding box center [685, 373] width 39 height 39
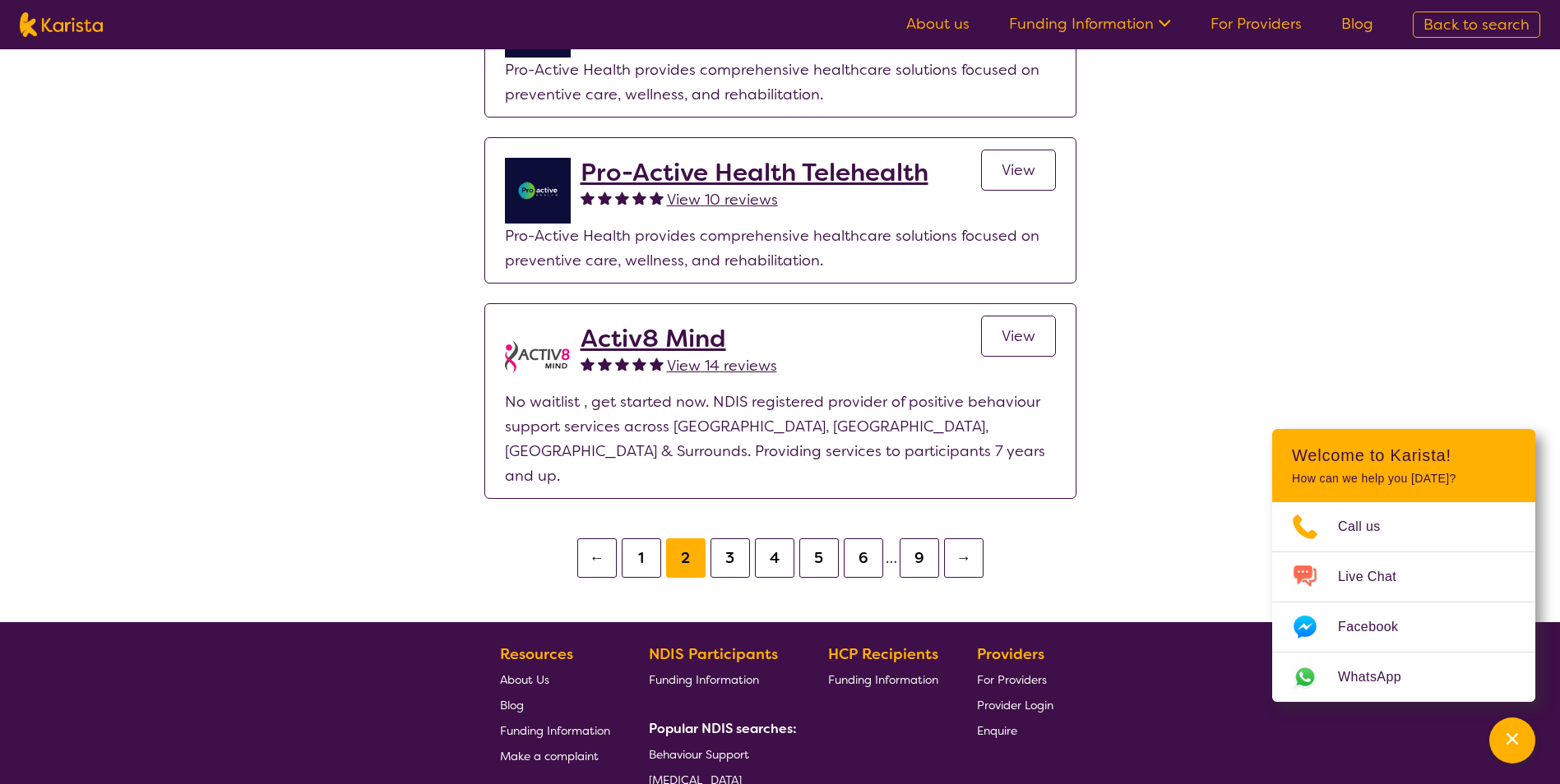
scroll to position [3371, 0]
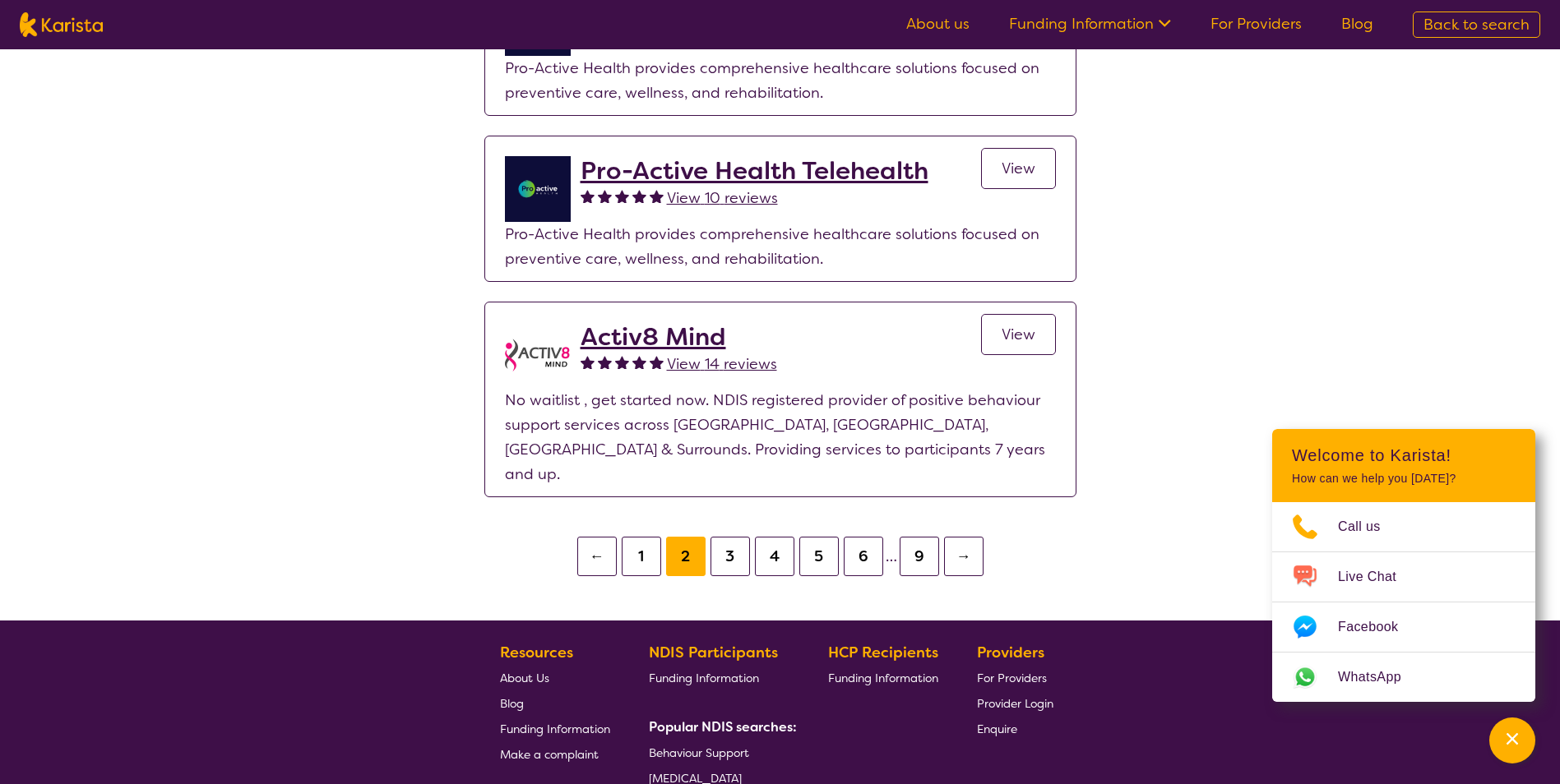
click at [732, 537] on button "3" at bounding box center [730, 556] width 39 height 39
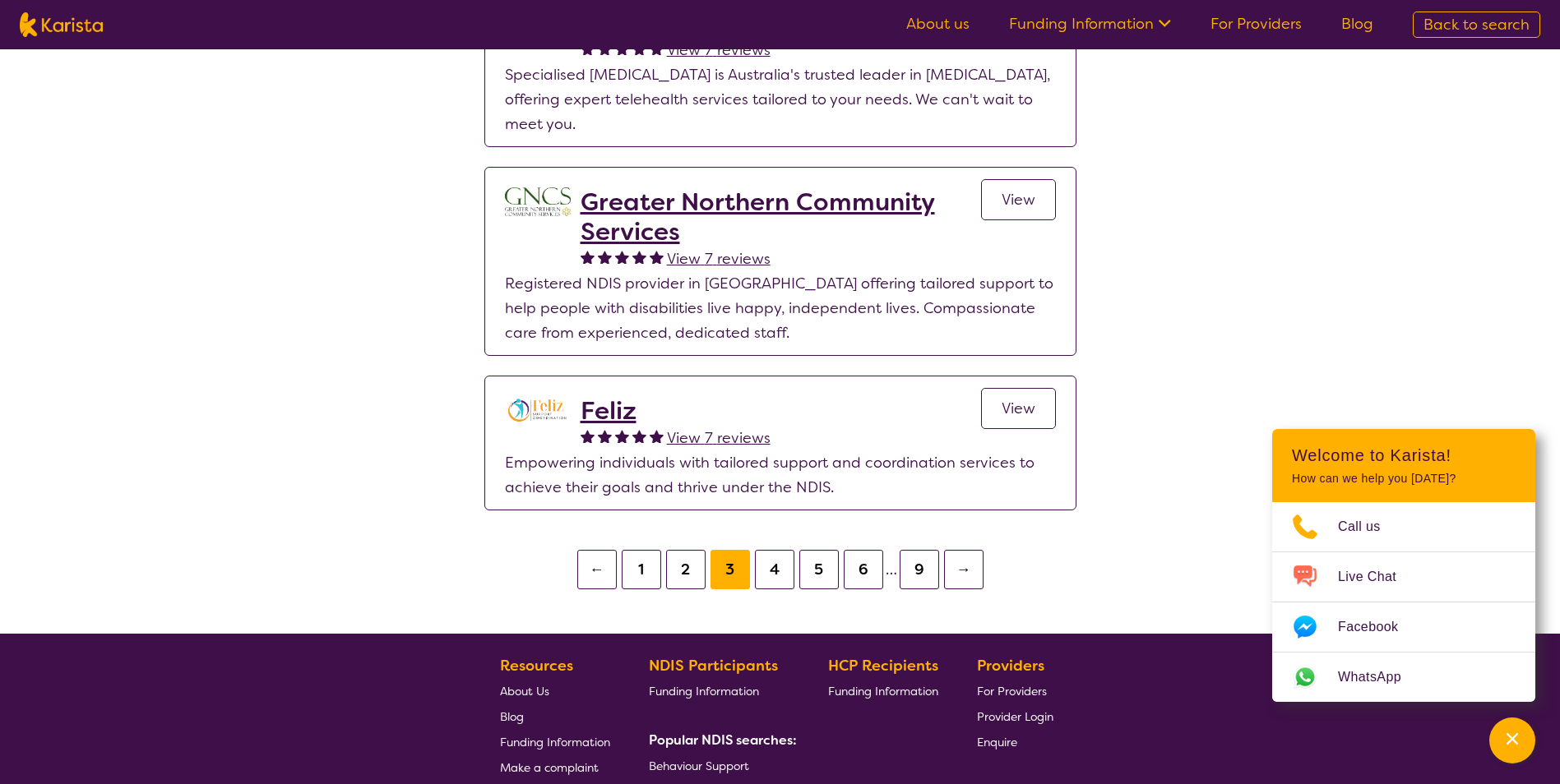
scroll to position [3289, 0]
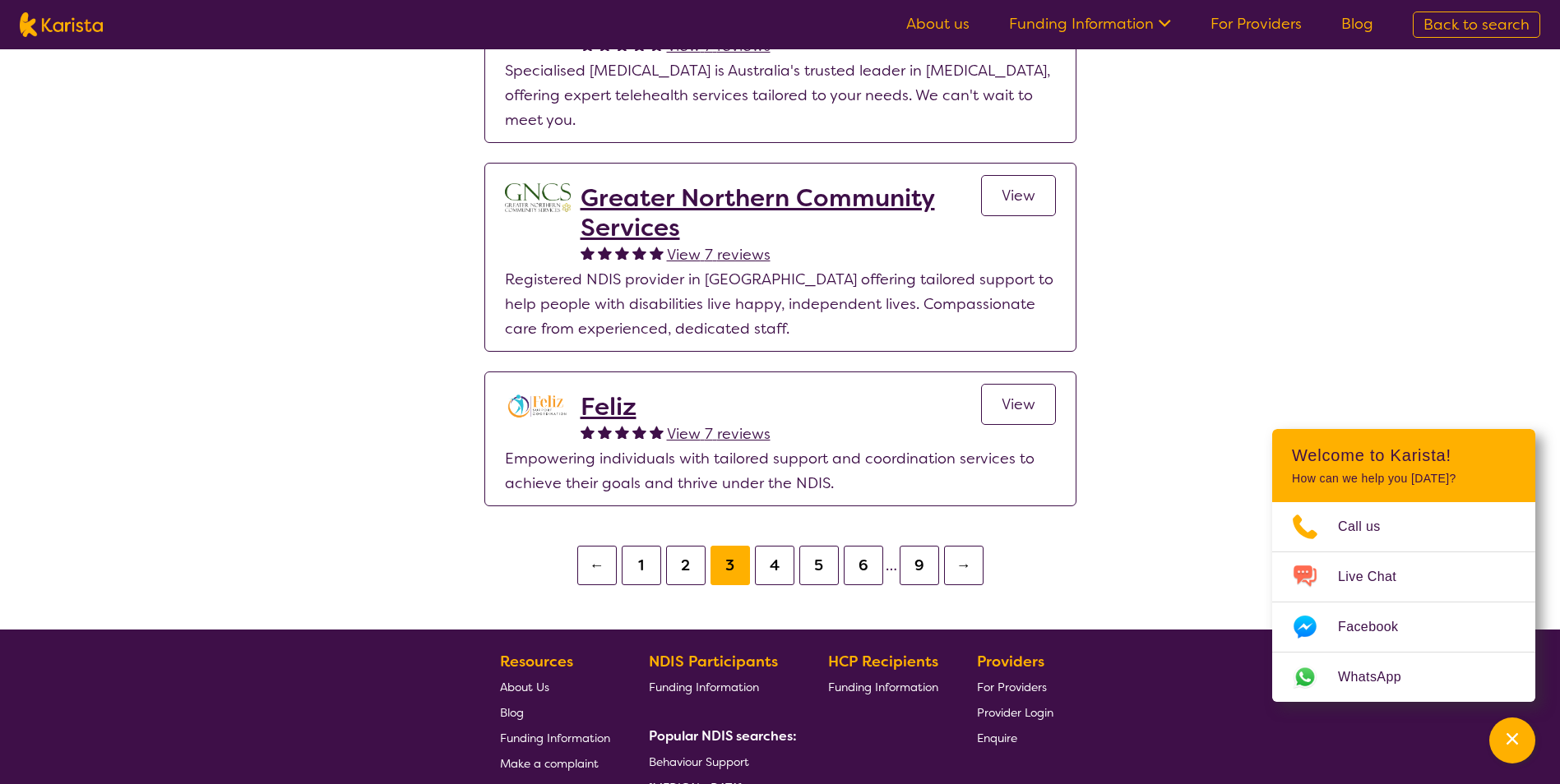
click at [770, 546] on button "4" at bounding box center [774, 565] width 39 height 39
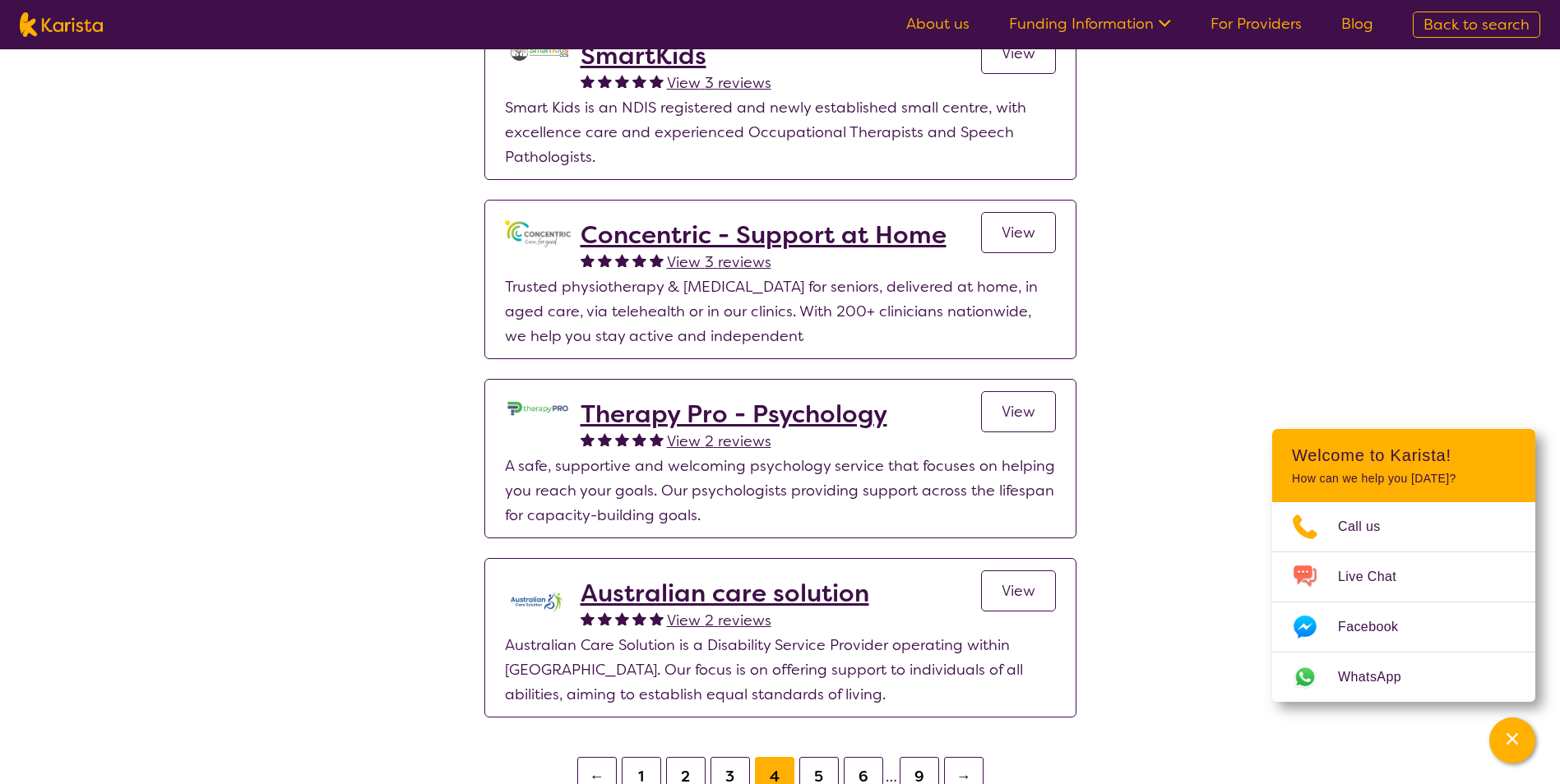
scroll to position [3568, 0]
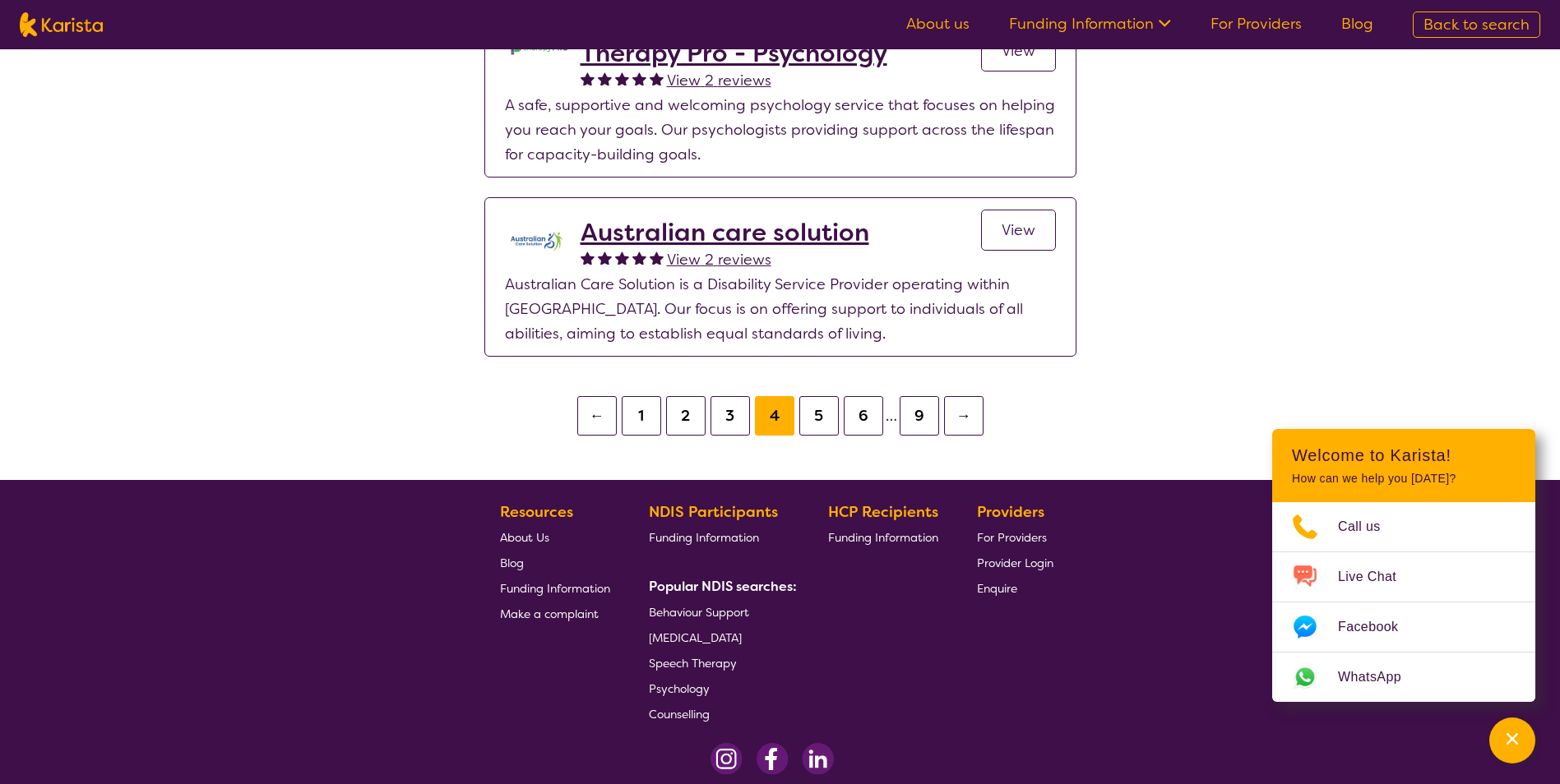
click at [1011, 530] on span "For Providers" at bounding box center [1012, 537] width 70 height 15
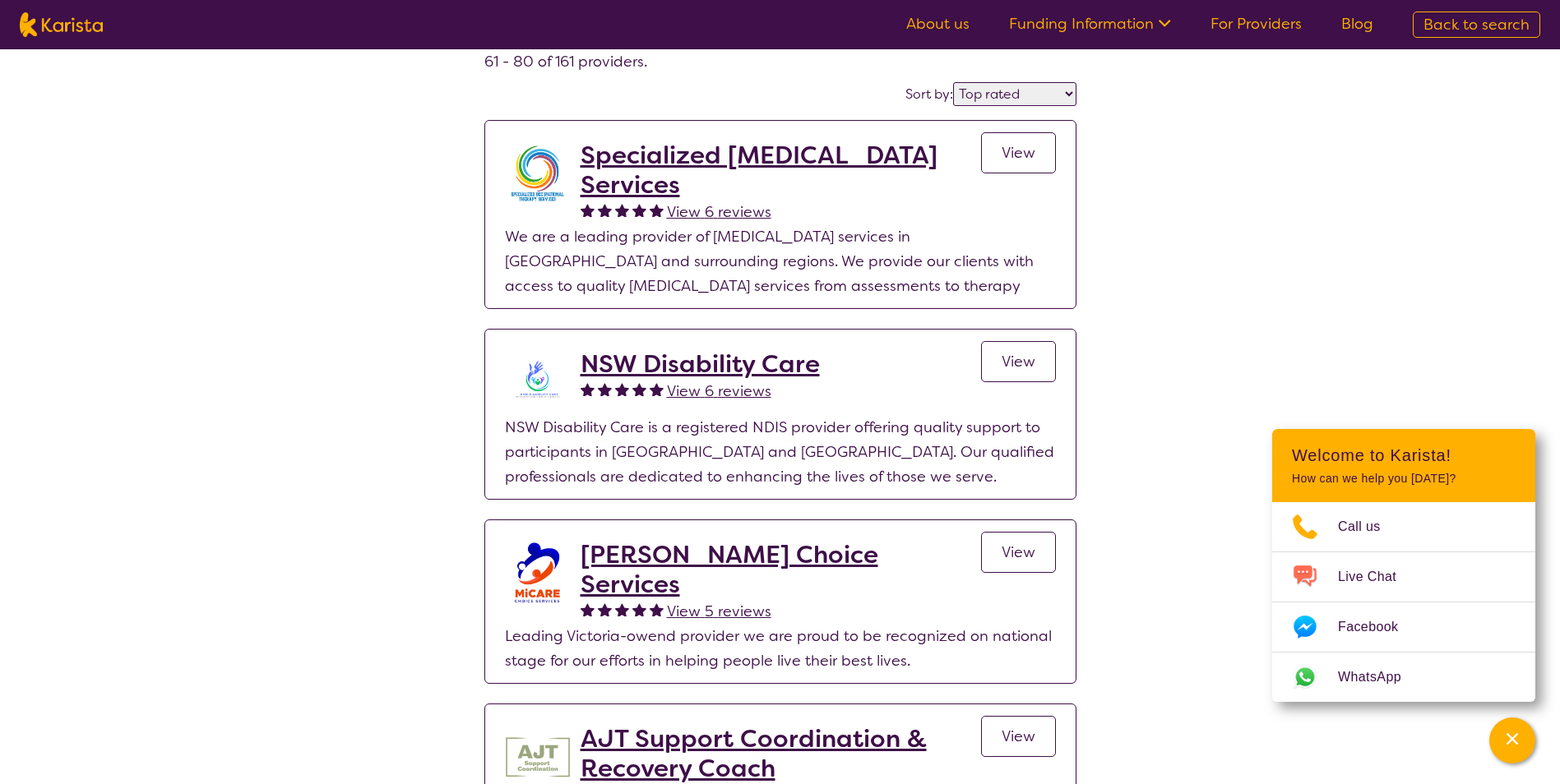
scroll to position [0, 0]
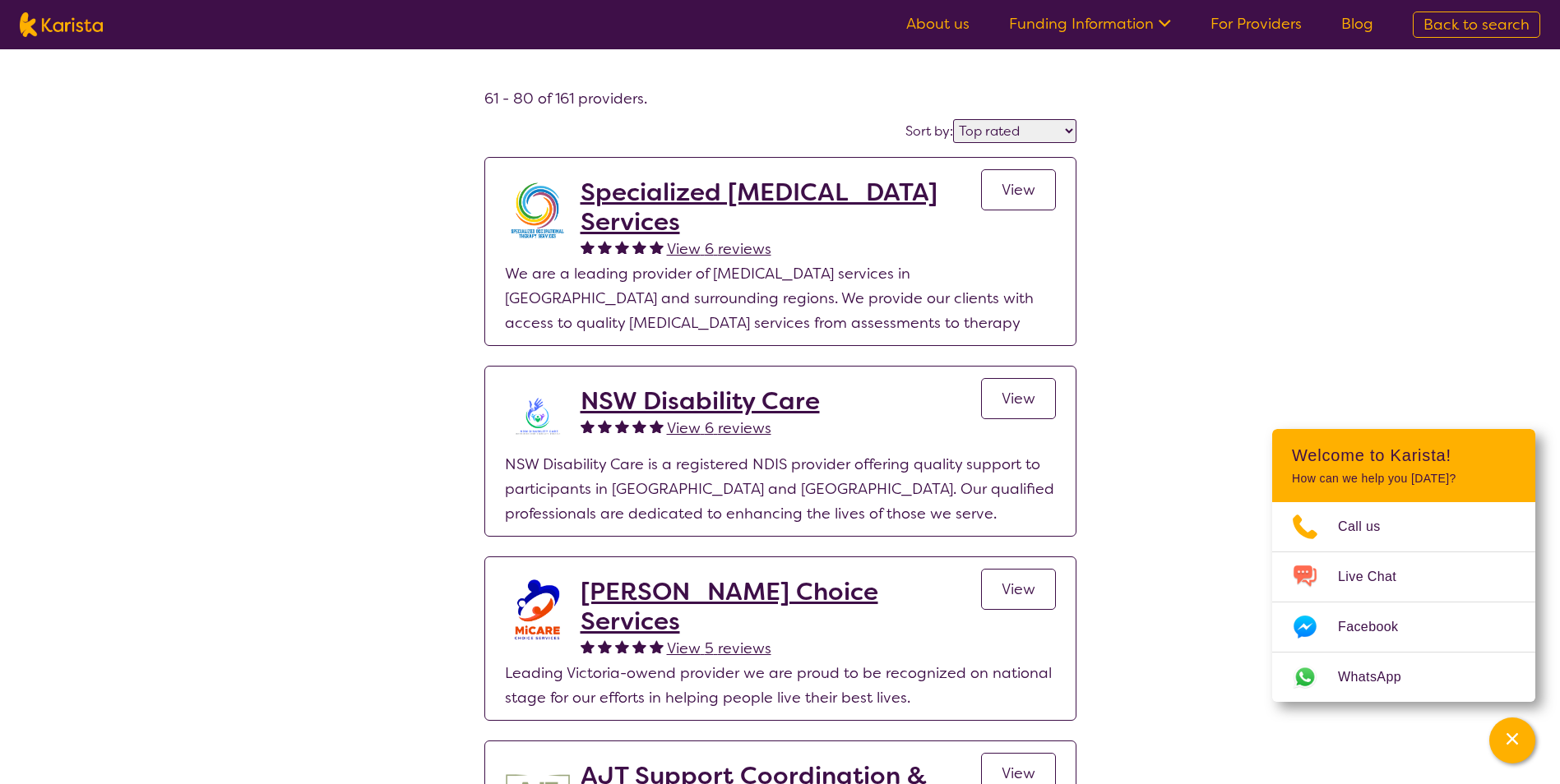
click at [979, 141] on select "Highly reviewed Top rated" at bounding box center [1014, 131] width 124 height 24
select select "highly_reviewed"
click at [954, 119] on select "Highly reviewed Top rated" at bounding box center [1014, 131] width 124 height 24
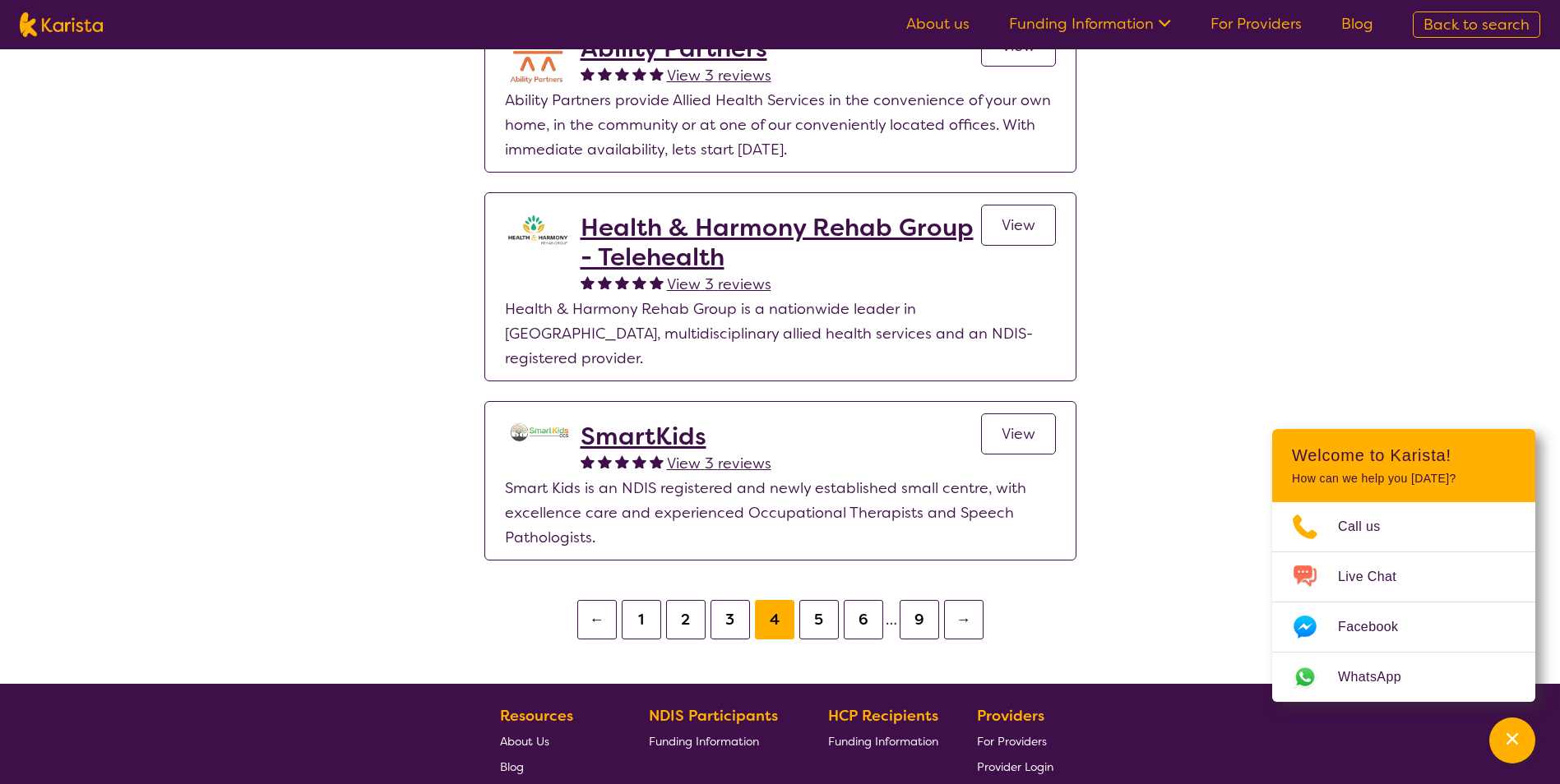
scroll to position [3543, 0]
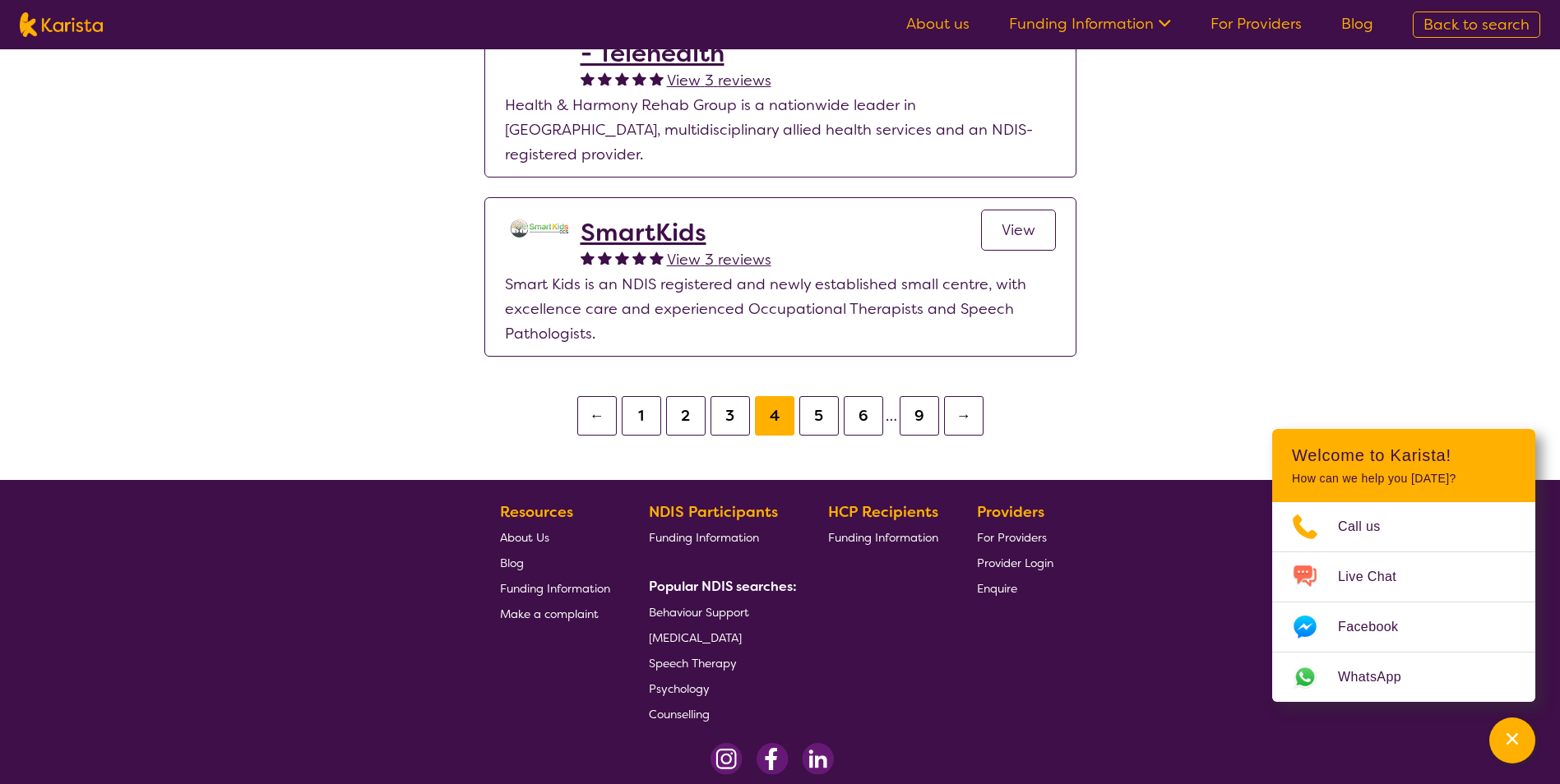
click at [922, 396] on button "9" at bounding box center [919, 416] width 39 height 39
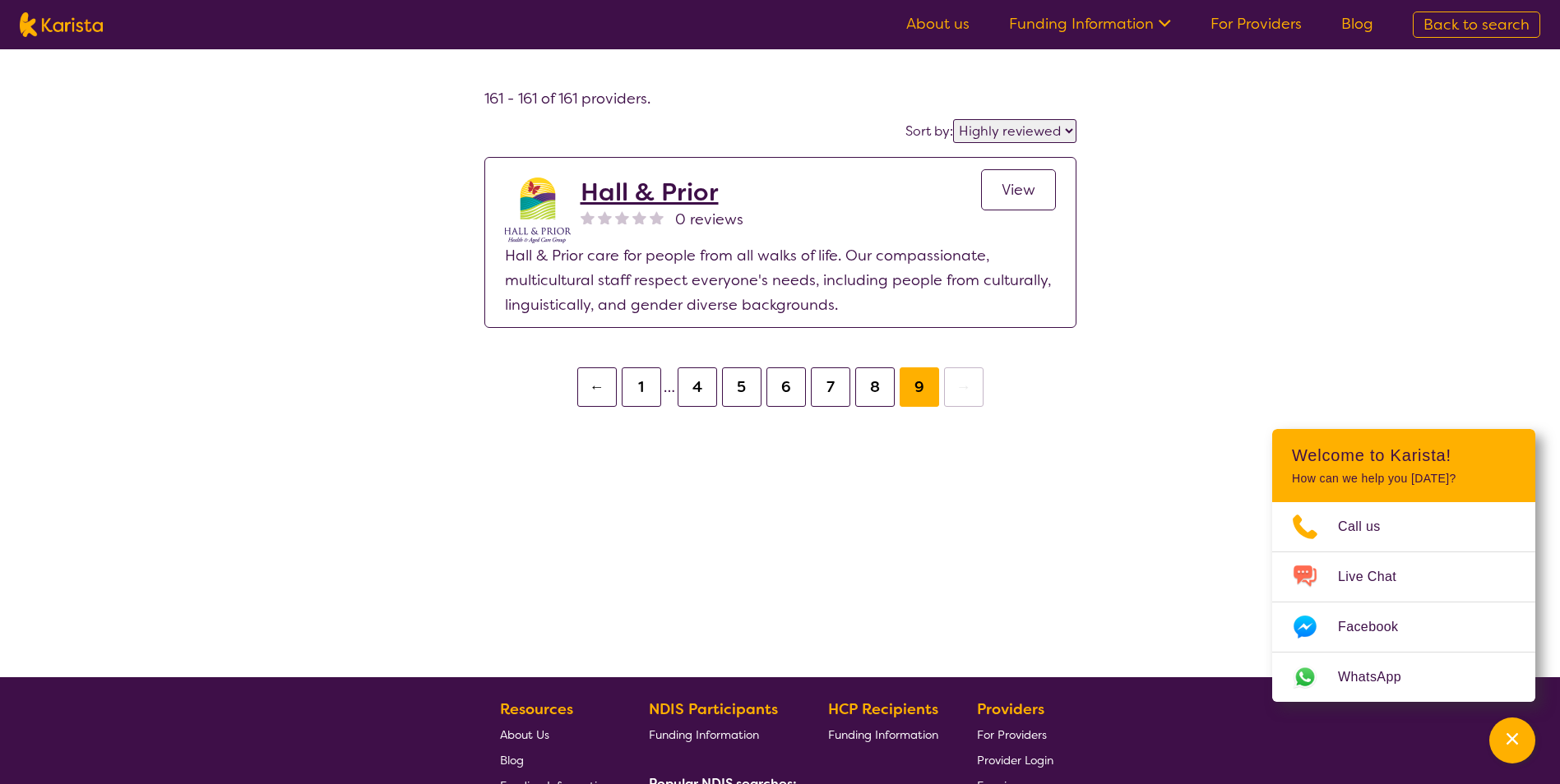
click at [876, 387] on button "8" at bounding box center [875, 387] width 39 height 39
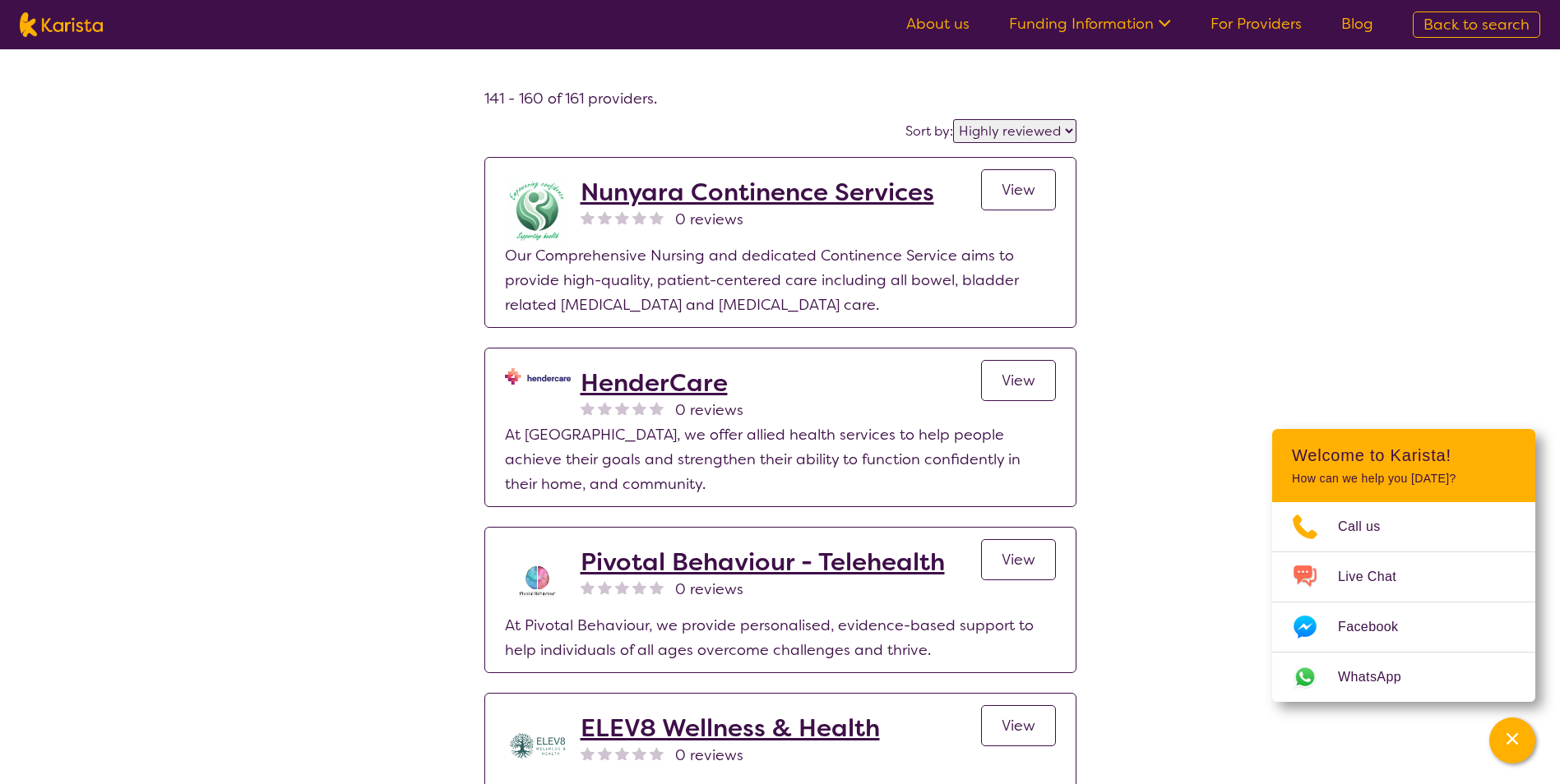
click at [831, 388] on div "HenderCare 0 reviews View" at bounding box center [818, 395] width 475 height 54
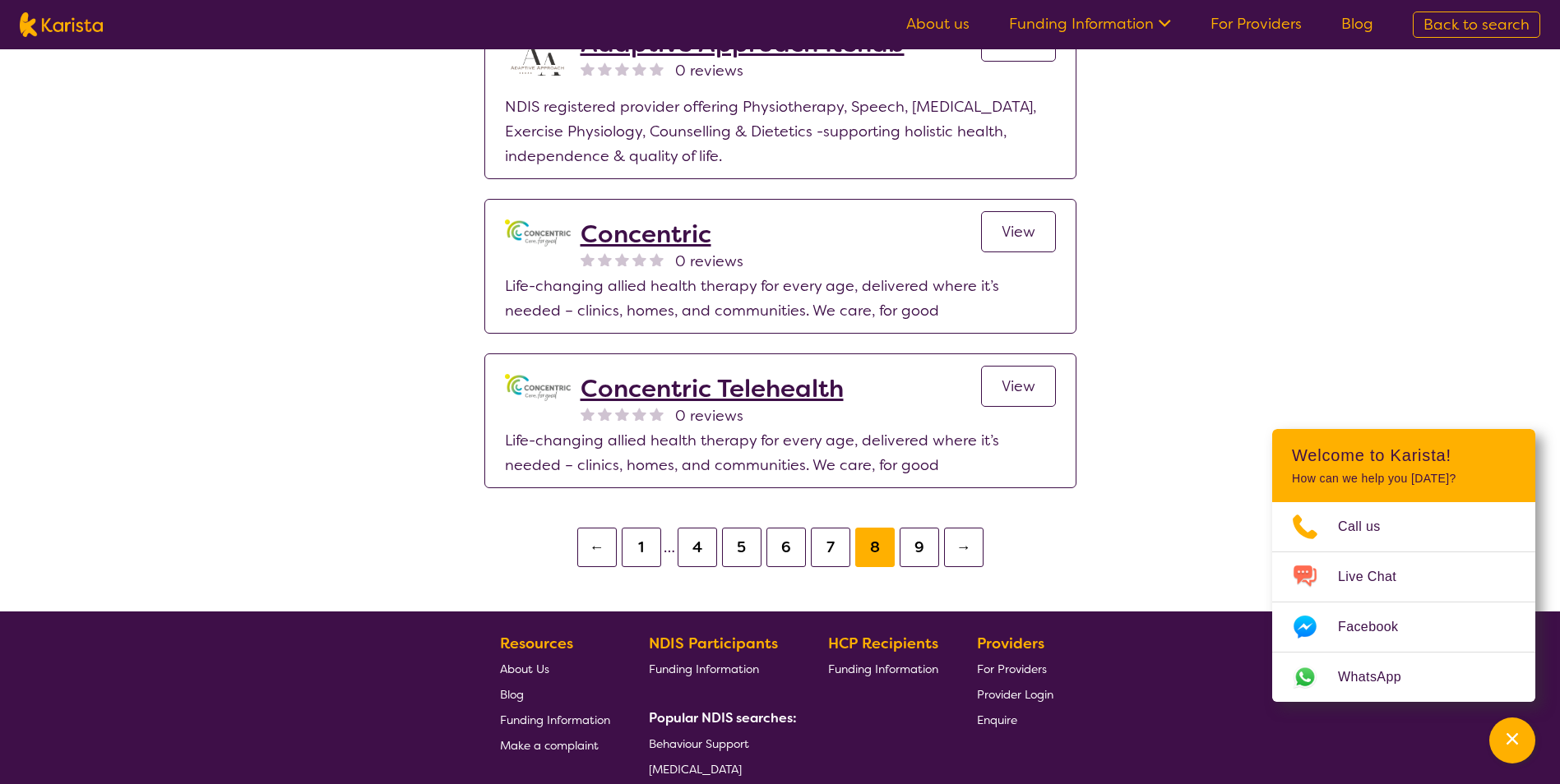
click at [833, 528] on button "7" at bounding box center [830, 547] width 39 height 39
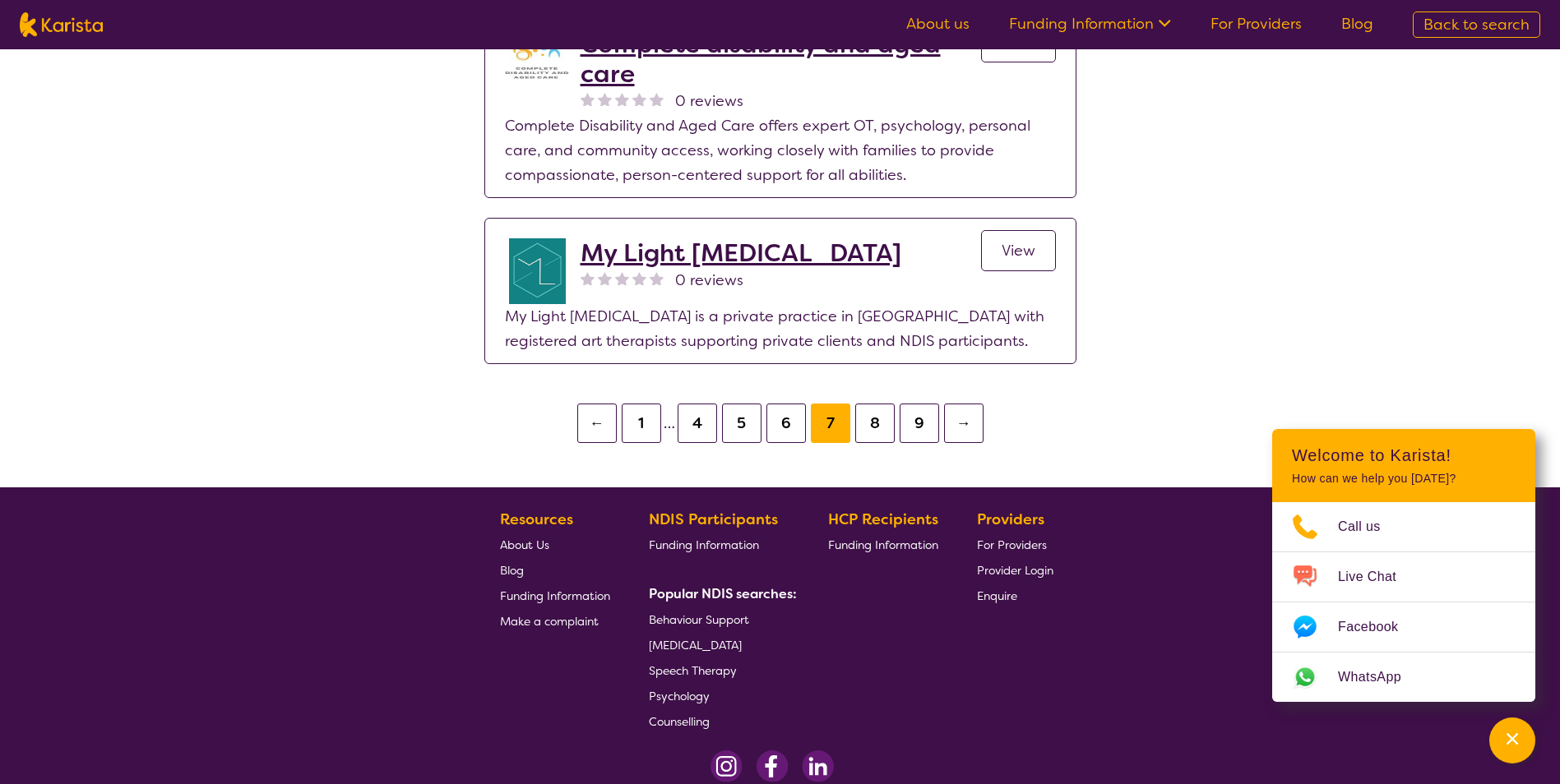
scroll to position [3371, 0]
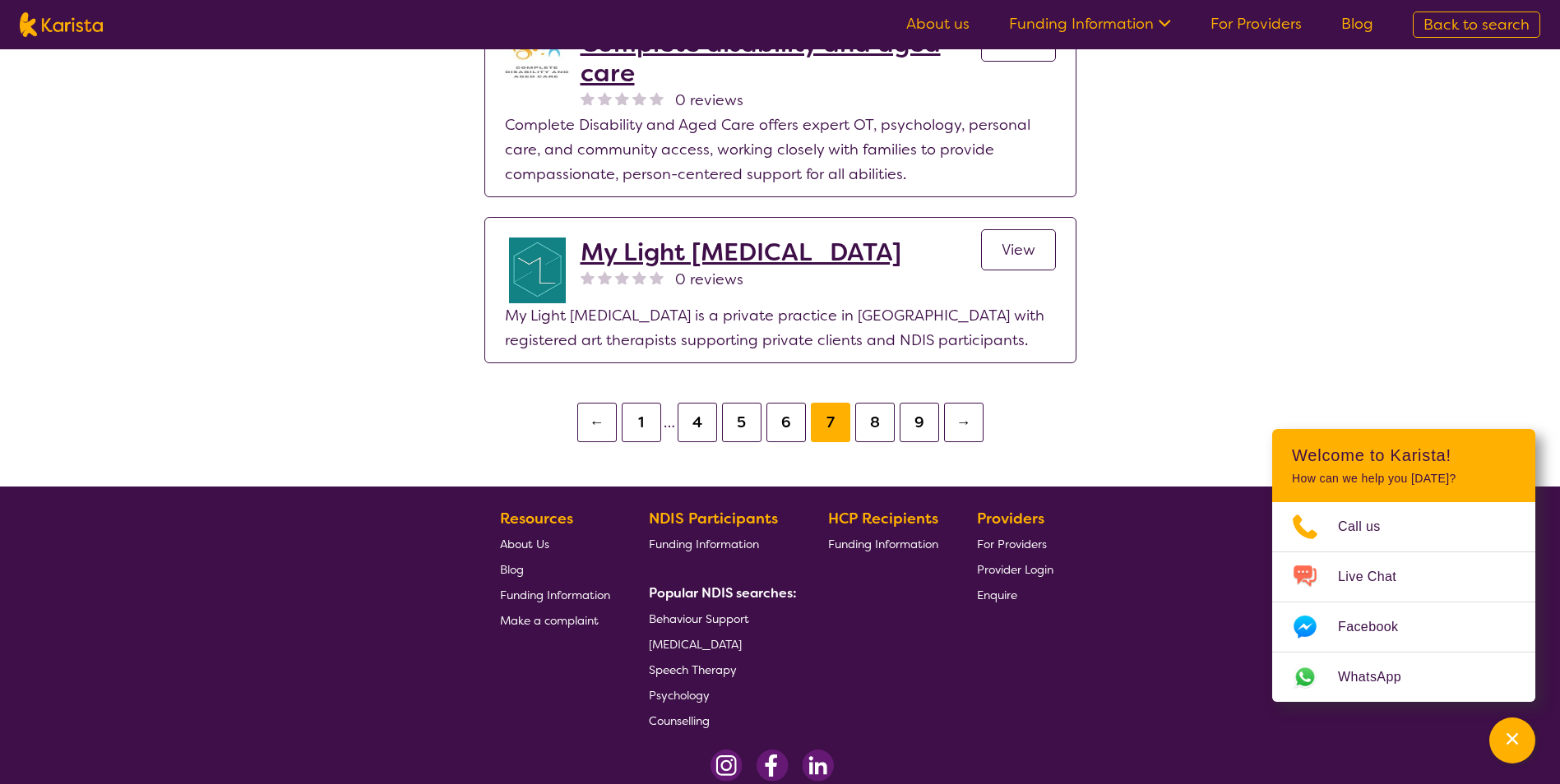
click at [788, 427] on button "6" at bounding box center [786, 423] width 39 height 39
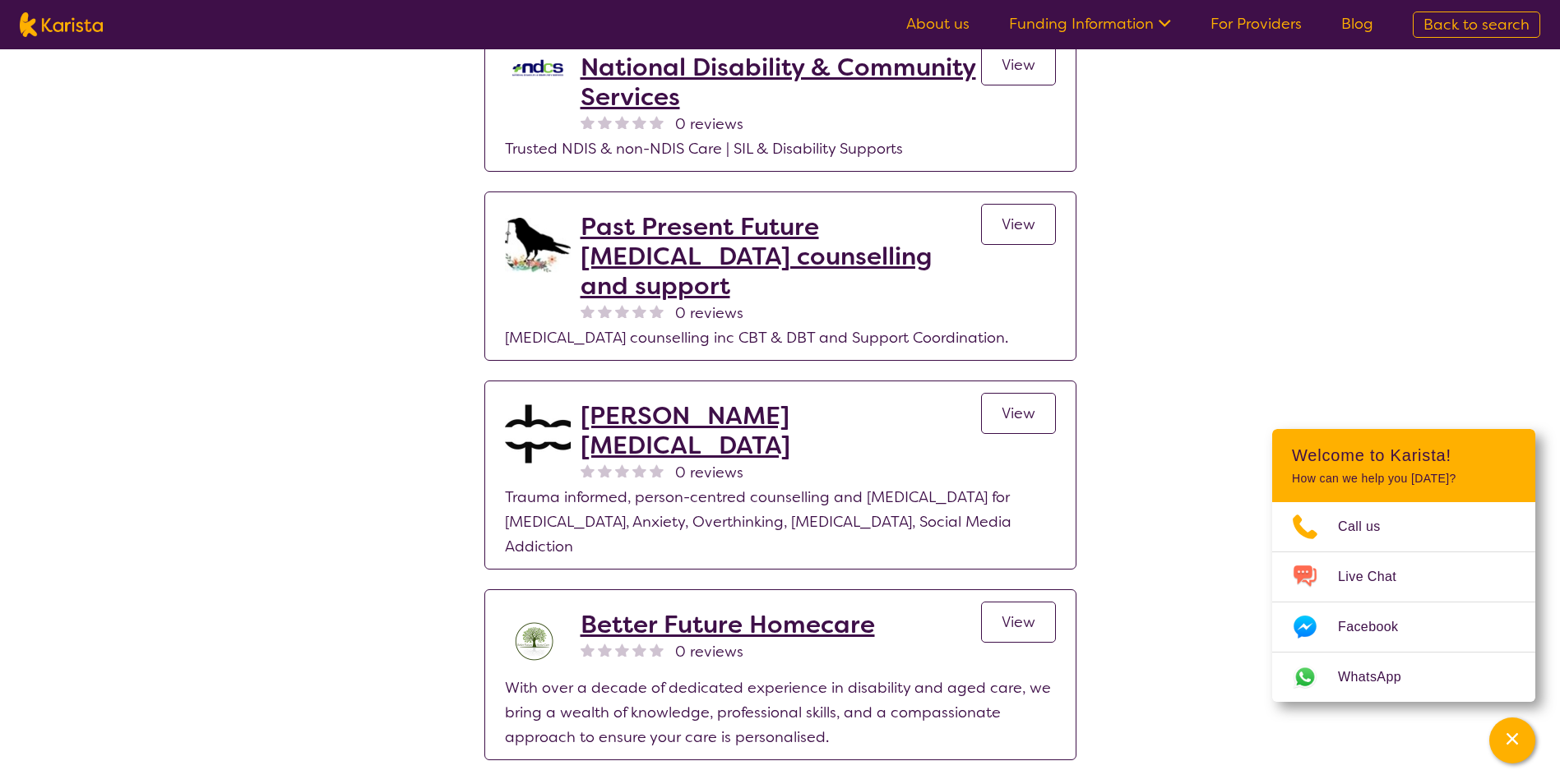
scroll to position [3206, 0]
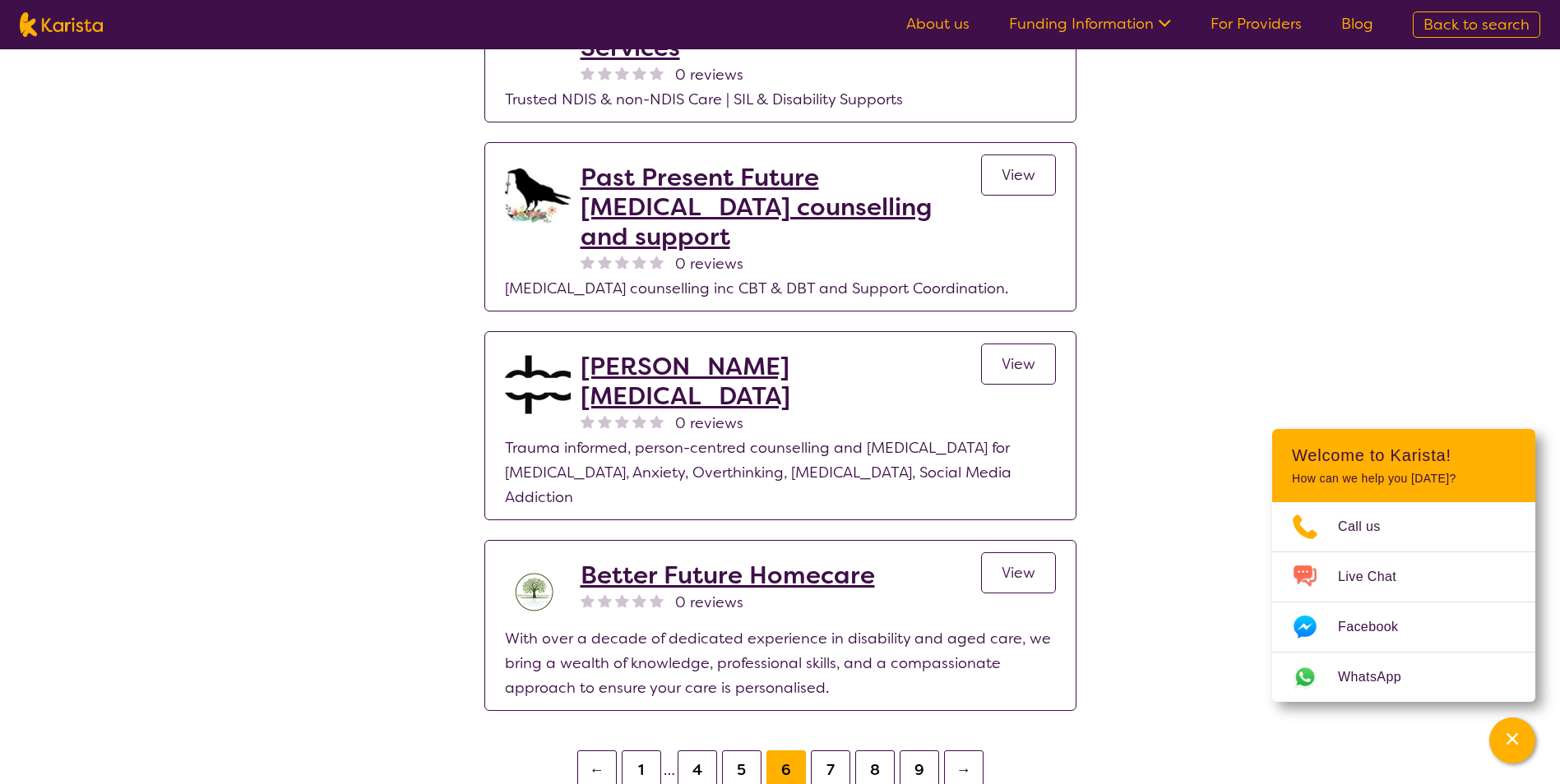
click at [734, 751] on button "5" at bounding box center [741, 771] width 39 height 39
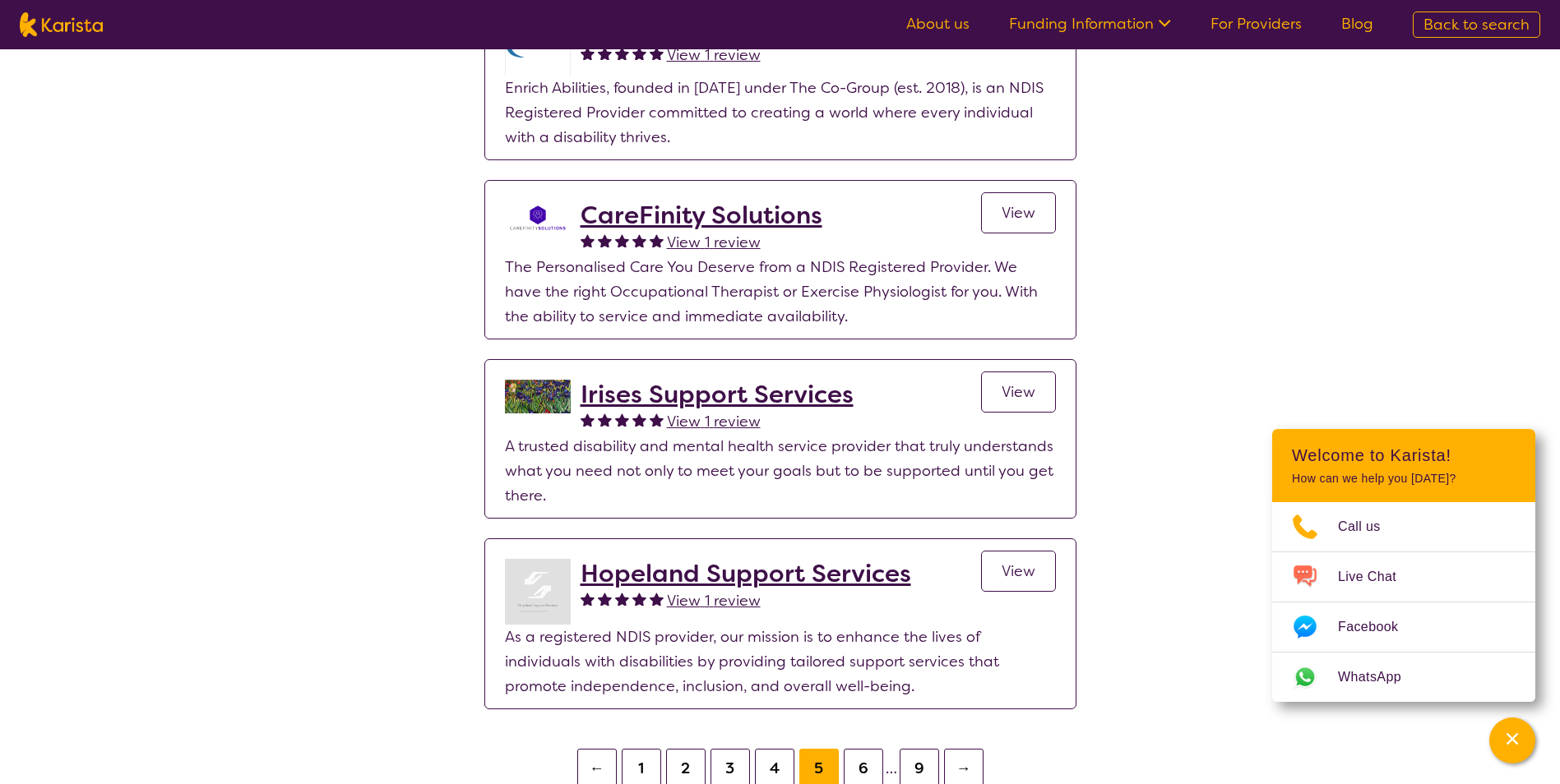
scroll to position [3206, 0]
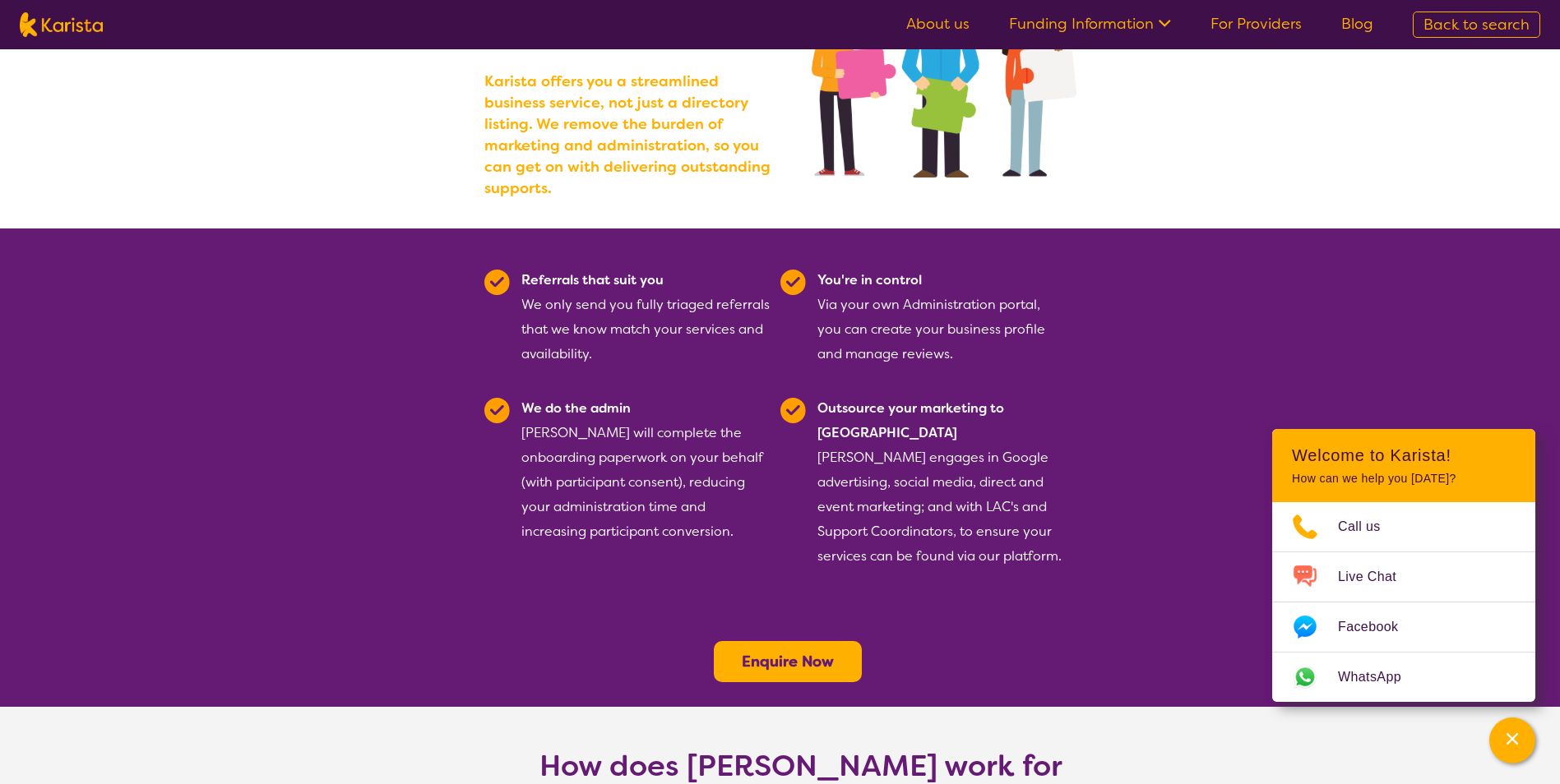
scroll to position [247, 0]
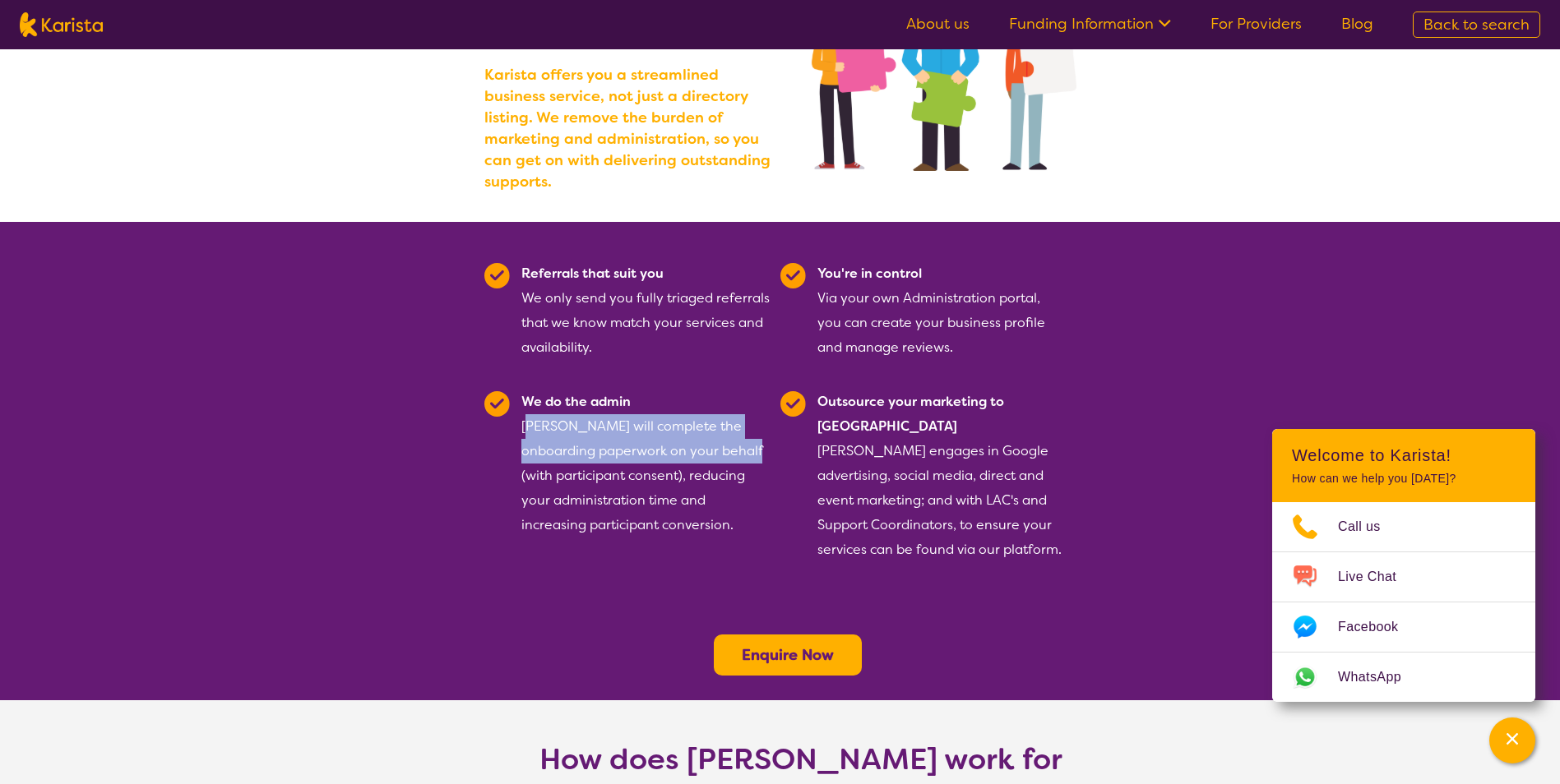
drag, startPoint x: 528, startPoint y: 402, endPoint x: 730, endPoint y: 426, distance: 203.4
click at [730, 426] on div "We do the admin Karista will complete the onboarding paperwork on your behalf (…" at bounding box center [646, 476] width 249 height 173
drag, startPoint x: 730, startPoint y: 426, endPoint x: 660, endPoint y: 507, distance: 107.1
click at [660, 507] on div "We do the admin Karista will complete the onboarding paperwork on your behalf (…" at bounding box center [646, 476] width 249 height 173
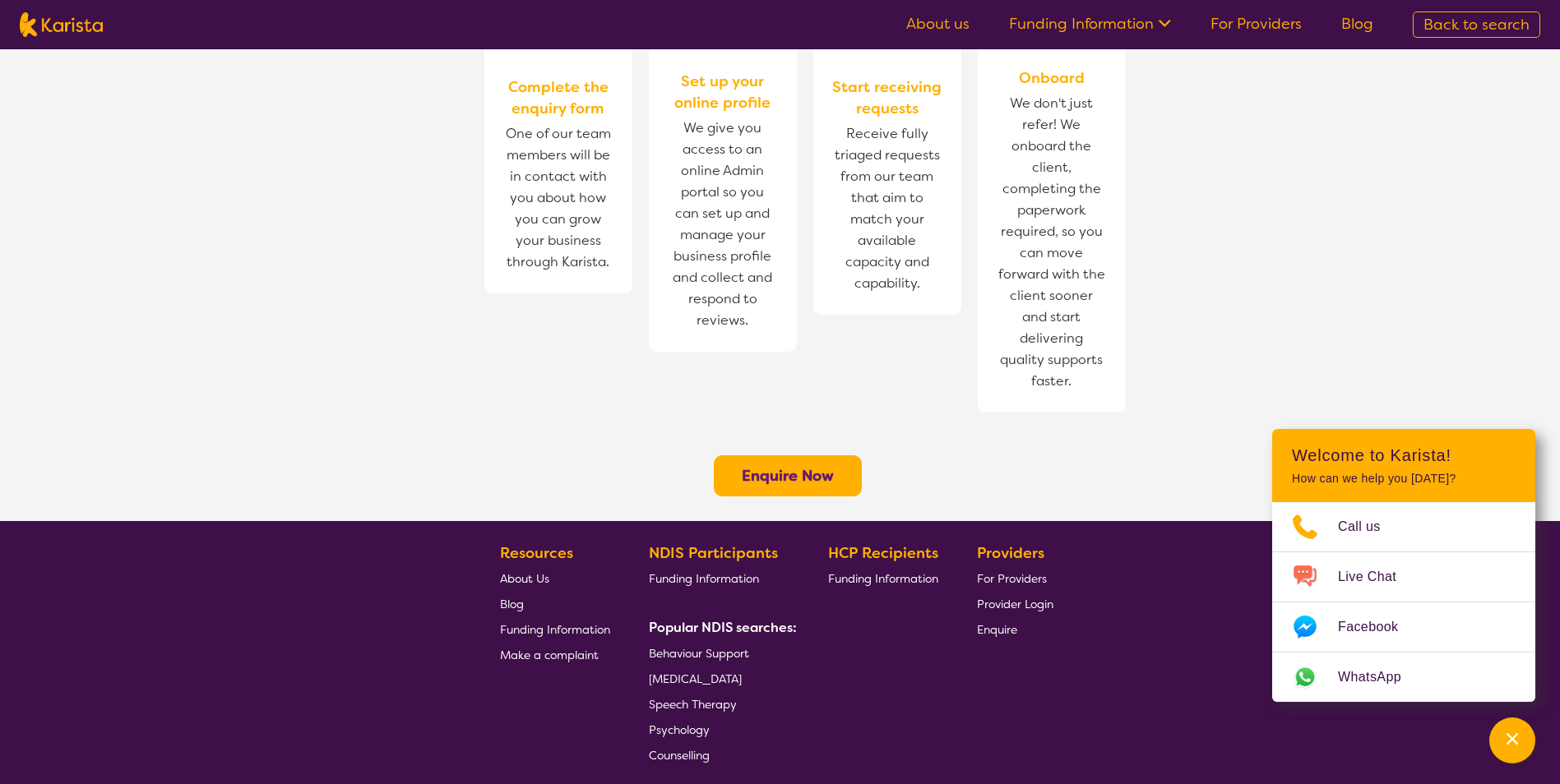
scroll to position [1199, 0]
